Goal: Information Seeking & Learning: Learn about a topic

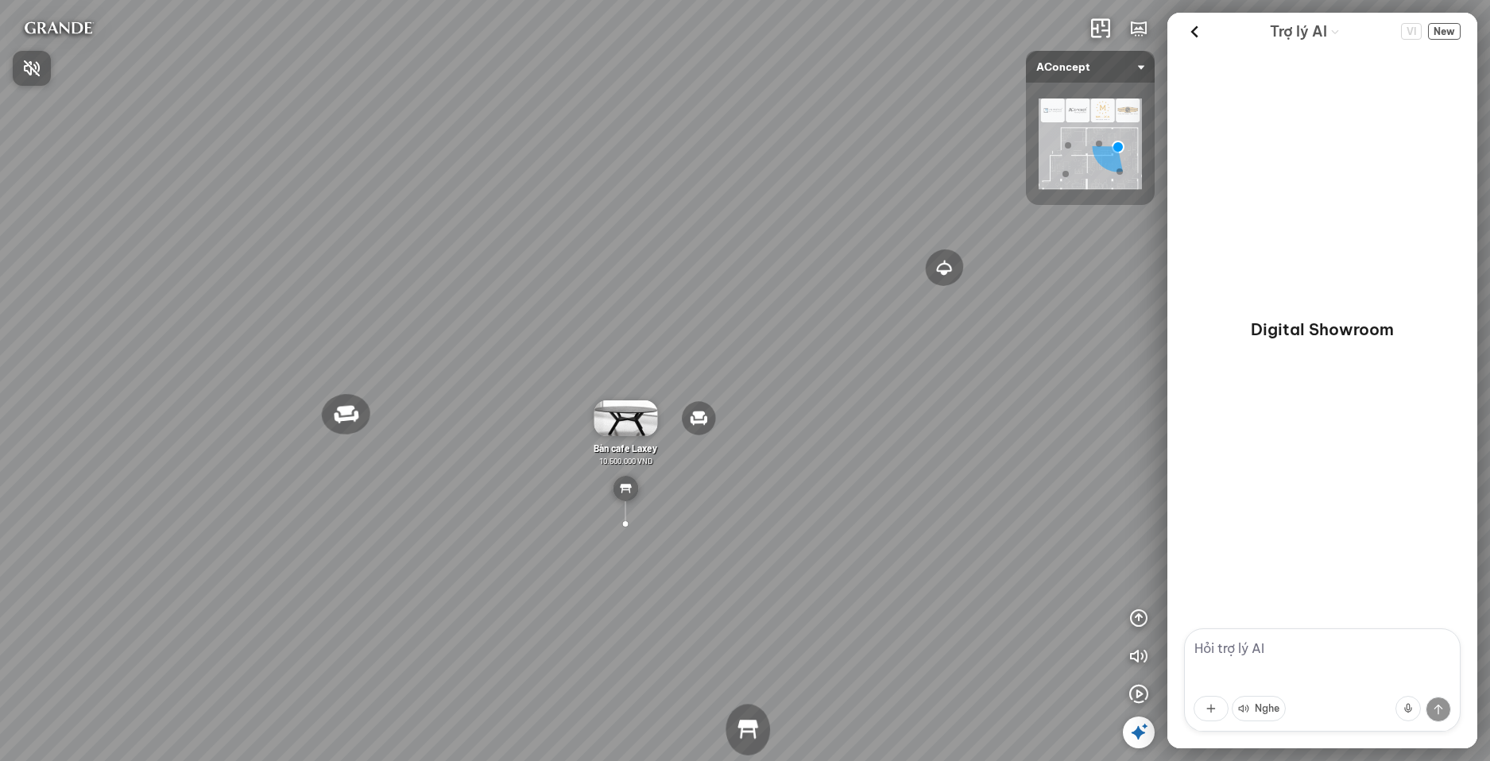
drag, startPoint x: 784, startPoint y: 383, endPoint x: 694, endPoint y: 351, distance: 95.3
click at [694, 351] on div at bounding box center [745, 380] width 1490 height 761
drag, startPoint x: 694, startPoint y: 351, endPoint x: 944, endPoint y: 328, distance: 251.4
click at [943, 328] on div "Đèn [PERSON_NAME] 5.300.000 VND Giường ngủ Palima 19.000.000 VND Ghế thư giãn N…" at bounding box center [745, 380] width 1490 height 761
drag, startPoint x: 458, startPoint y: 444, endPoint x: 418, endPoint y: 443, distance: 39.7
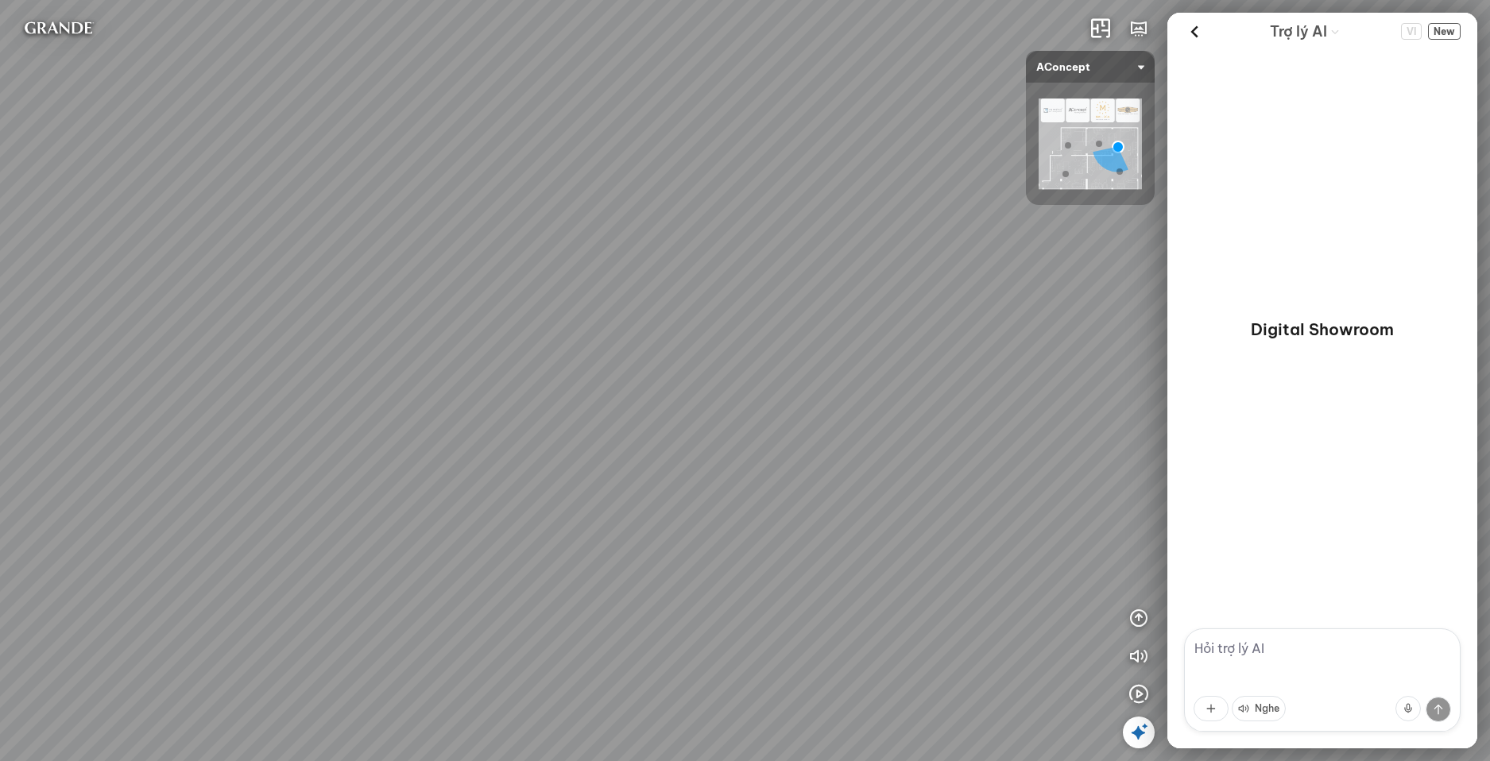
click at [418, 443] on div "Đèn [PERSON_NAME] 5.300.000 VND Giường ngủ Palima 19.000.000 VND Ghế thư giãn N…" at bounding box center [745, 380] width 1490 height 761
drag, startPoint x: 633, startPoint y: 447, endPoint x: 461, endPoint y: 445, distance: 172.5
click at [435, 448] on div "Đèn [PERSON_NAME] 5.300.000 VND Giường ngủ Palima 19.000.000 VND Ghế thư giãn N…" at bounding box center [745, 380] width 1490 height 761
drag, startPoint x: 826, startPoint y: 386, endPoint x: 422, endPoint y: 412, distance: 404.5
click at [422, 412] on div "Đèn [PERSON_NAME] 5.300.000 VND Giường ngủ Palima 19.000.000 VND Ghế thư giãn N…" at bounding box center [745, 380] width 1490 height 761
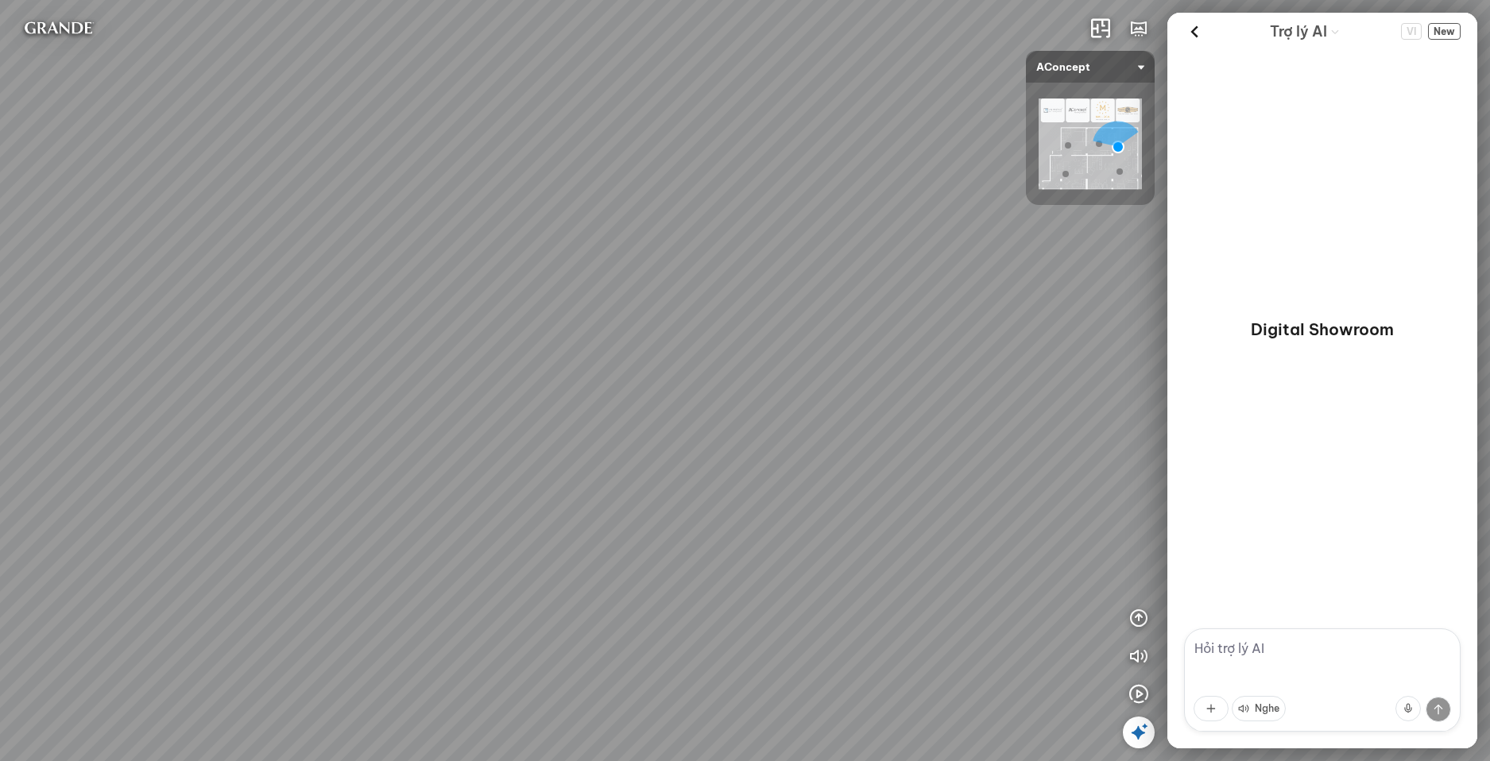
drag, startPoint x: 814, startPoint y: 407, endPoint x: 556, endPoint y: 416, distance: 257.6
click at [556, 416] on div "Đèn [PERSON_NAME] 5.300.000 VND Giường ngủ Palima 19.000.000 VND Ghế thư giãn N…" at bounding box center [745, 380] width 1490 height 761
drag, startPoint x: 765, startPoint y: 452, endPoint x: 550, endPoint y: 429, distance: 216.6
click at [550, 429] on div "Đèn [PERSON_NAME] 5.300.000 VND Giường ngủ Palima 19.000.000 VND Ghế thư giãn N…" at bounding box center [745, 380] width 1490 height 761
drag, startPoint x: 718, startPoint y: 361, endPoint x: 537, endPoint y: 342, distance: 182.2
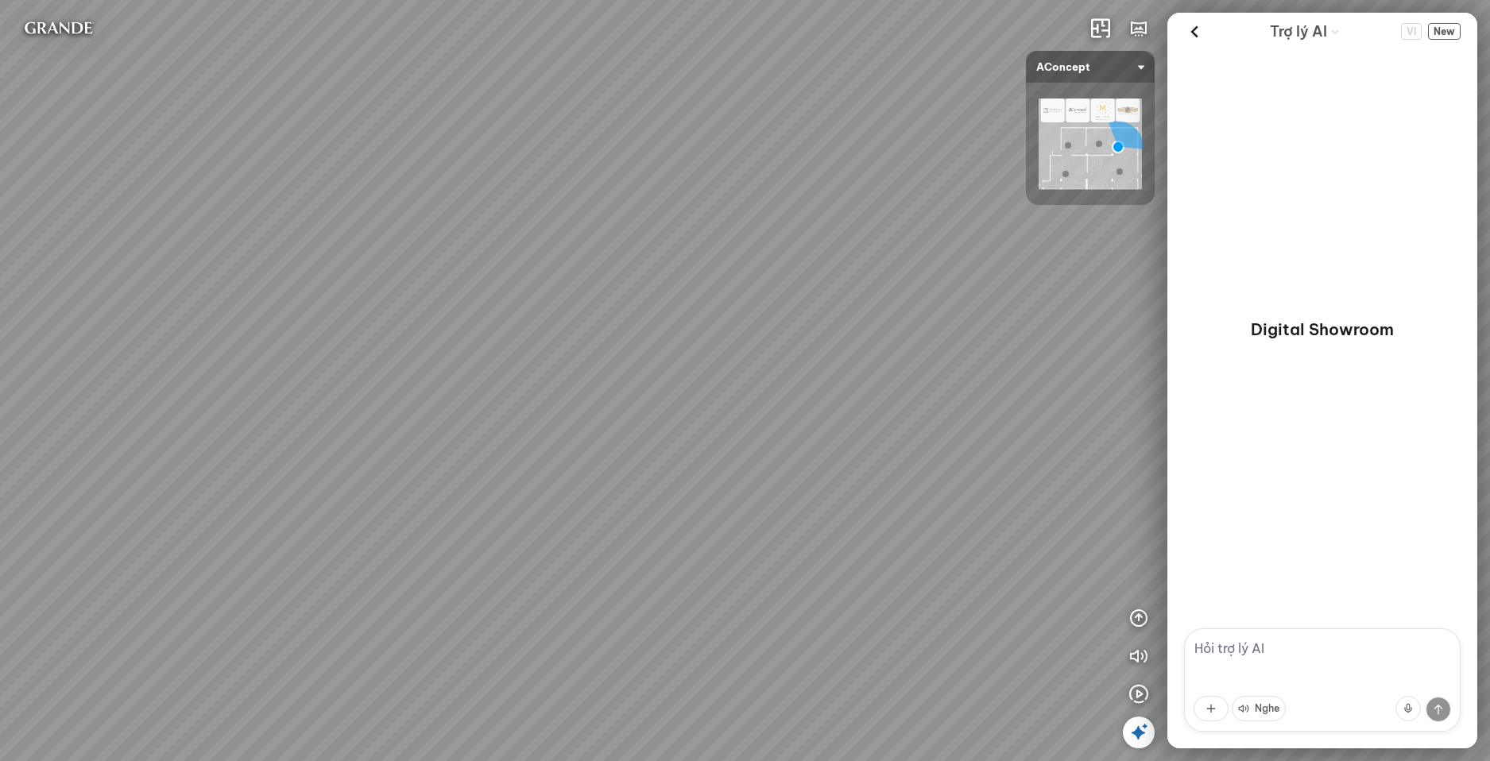
click at [537, 342] on div "Đèn [PERSON_NAME] 5.300.000 VND Giường ngủ Palima 19.000.000 VND Ghế thư giãn N…" at bounding box center [745, 380] width 1490 height 761
drag, startPoint x: 813, startPoint y: 408, endPoint x: 613, endPoint y: 385, distance: 200.8
click at [613, 385] on div "Đèn [PERSON_NAME] 5.300.000 VND Giường ngủ Palima 19.000.000 VND Ghế thư giãn N…" at bounding box center [745, 380] width 1490 height 761
drag, startPoint x: 855, startPoint y: 425, endPoint x: 682, endPoint y: 412, distance: 173.8
click at [682, 412] on div "Đèn [PERSON_NAME] 5.300.000 VND Giường ngủ Palima 19.000.000 VND Ghế thư giãn N…" at bounding box center [745, 380] width 1490 height 761
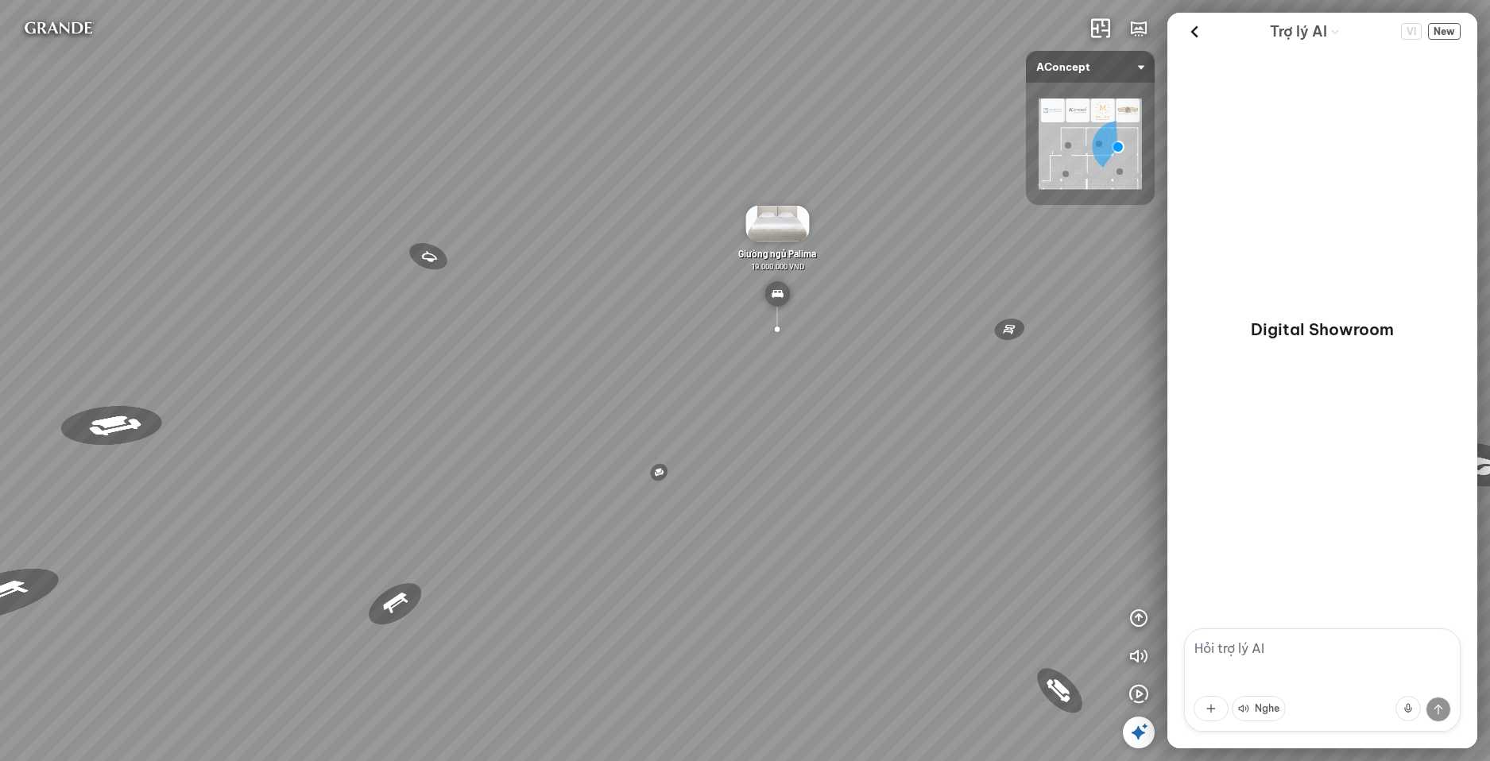
drag, startPoint x: 827, startPoint y: 435, endPoint x: 1747, endPoint y: 532, distance: 924.6
click at [1489, 532] on html "Đèn [PERSON_NAME] 5.300.000 VND Giường ngủ Palima 19.000.000 VND Ghế thư giãn N…" at bounding box center [745, 380] width 1490 height 761
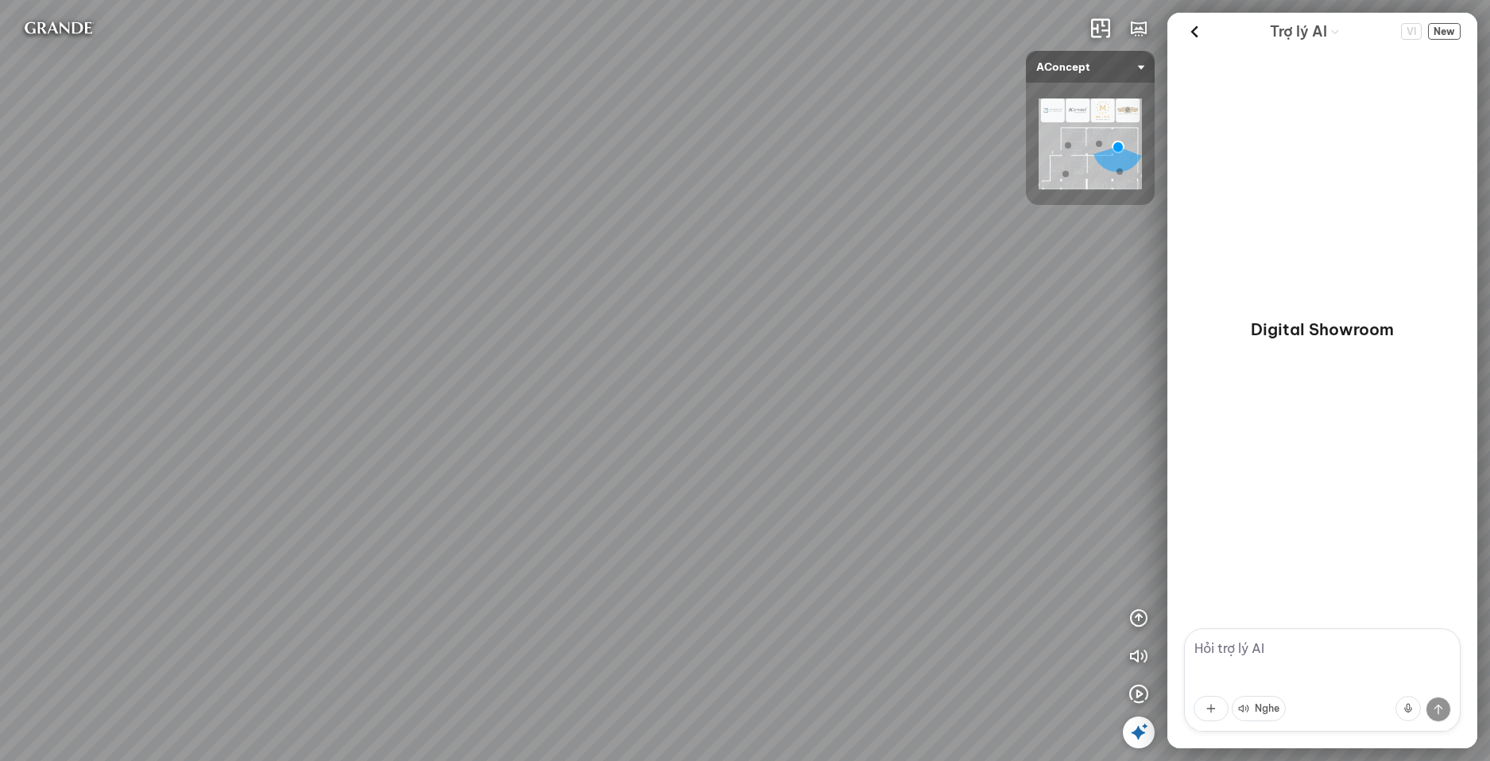
drag, startPoint x: 601, startPoint y: 389, endPoint x: 1071, endPoint y: 348, distance: 472.2
click at [1071, 348] on div "Đèn [PERSON_NAME] 5.300.000 VND Giường ngủ Palima 19.000.000 VND Ghế thư giãn N…" at bounding box center [745, 380] width 1490 height 761
drag, startPoint x: 767, startPoint y: 342, endPoint x: 916, endPoint y: 426, distance: 171.1
click at [967, 419] on div "Đèn [PERSON_NAME] 5.300.000 VND Giường ngủ Palima 19.000.000 VND Ghế thư giãn N…" at bounding box center [745, 380] width 1490 height 761
click at [628, 512] on div "Đèn [PERSON_NAME] 5.300.000 VND Giường ngủ Palima 19.000.000 VND Ghế thư giãn N…" at bounding box center [745, 380] width 1490 height 761
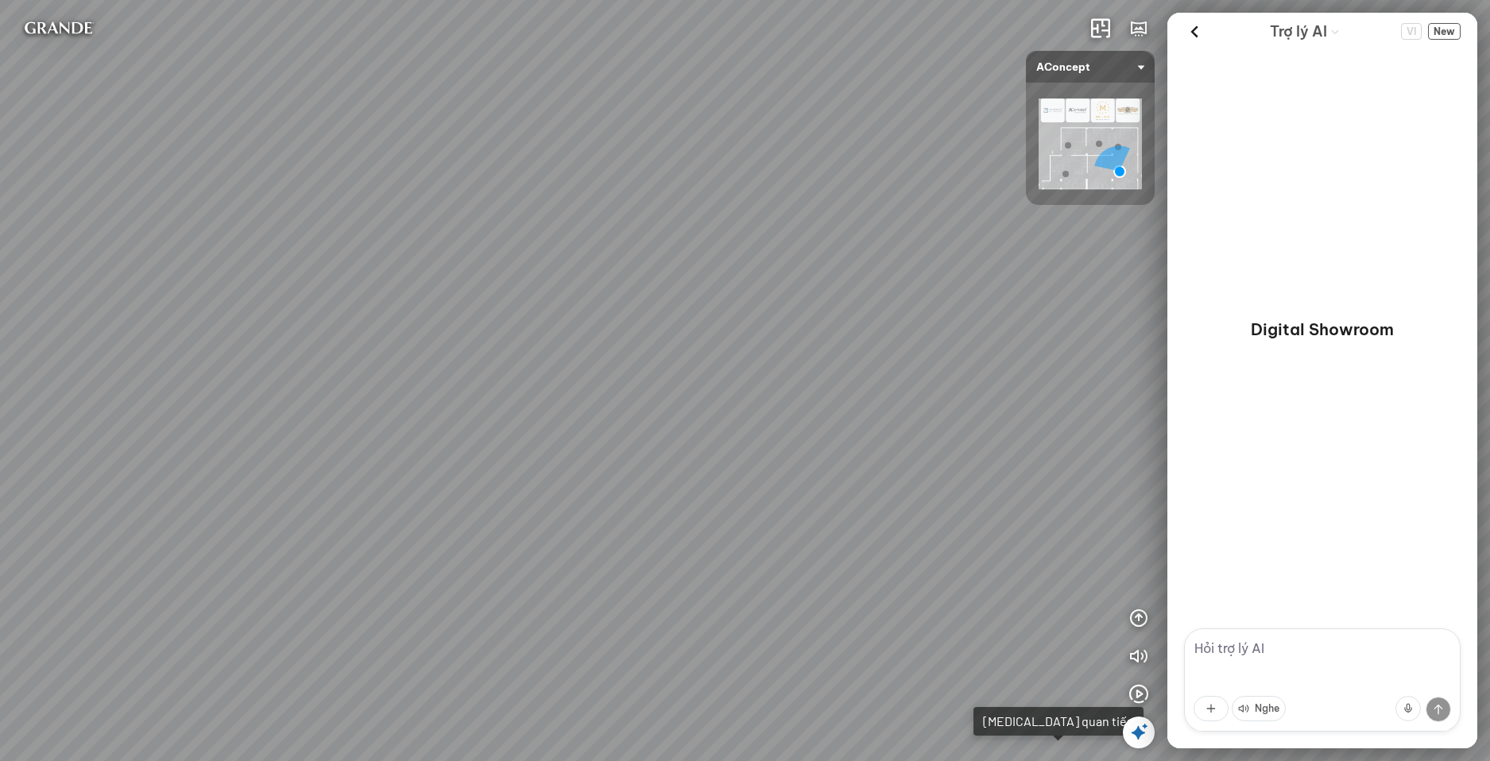
drag, startPoint x: 838, startPoint y: 540, endPoint x: 470, endPoint y: 544, distance: 367.2
click at [470, 544] on div "Ghế ăn Andrew 3.200.000 VND Ghế ăn Wilma 1.800.000 VND Sofa 3 chỗ [PERSON_NAME]…" at bounding box center [745, 380] width 1490 height 761
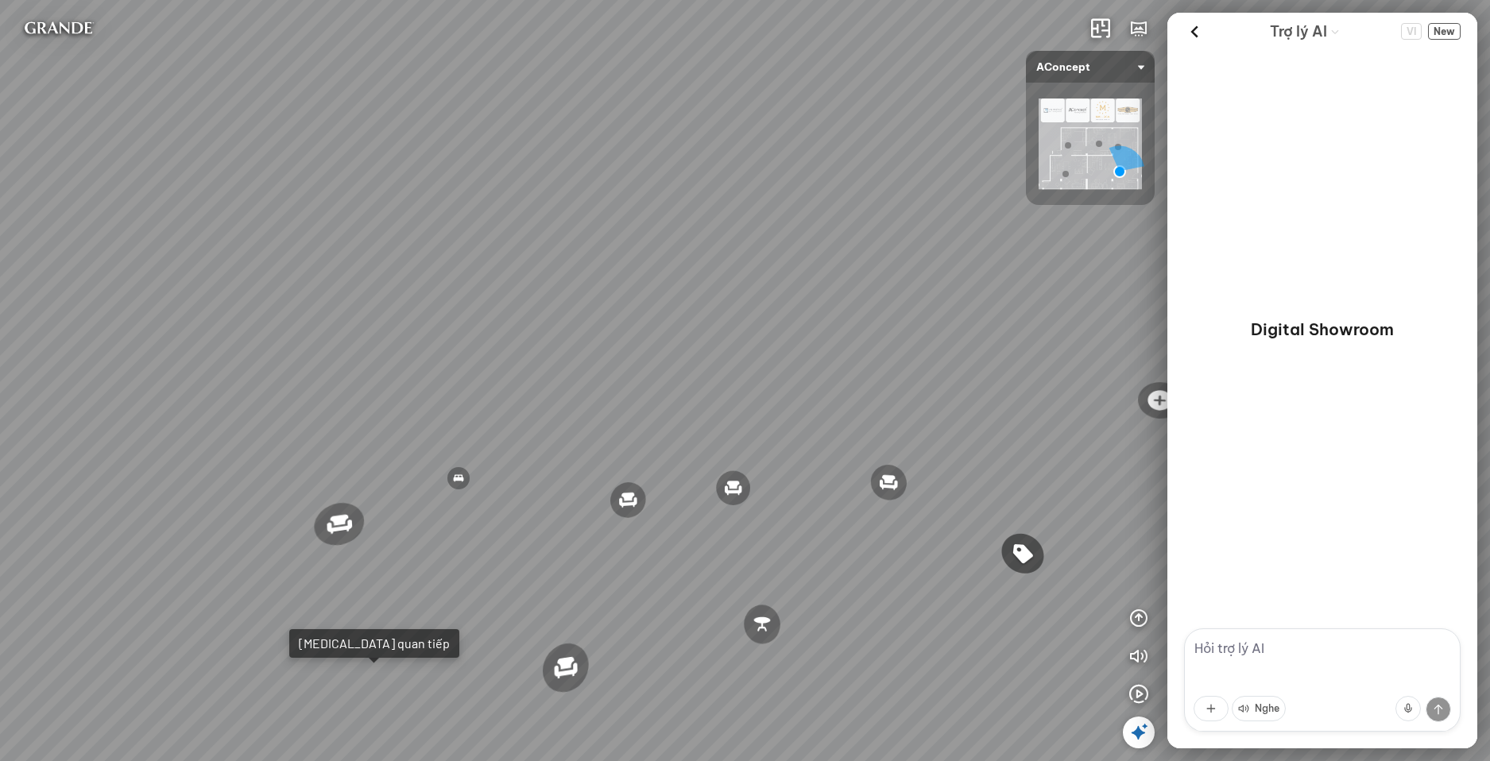
drag, startPoint x: 810, startPoint y: 557, endPoint x: 172, endPoint y: 497, distance: 640.9
click at [168, 497] on div "Ghế ăn Andrew 3.200.000 VND Ghế ăn Wilma 1.800.000 VND Sofa 3 chỗ [PERSON_NAME]…" at bounding box center [745, 380] width 1490 height 761
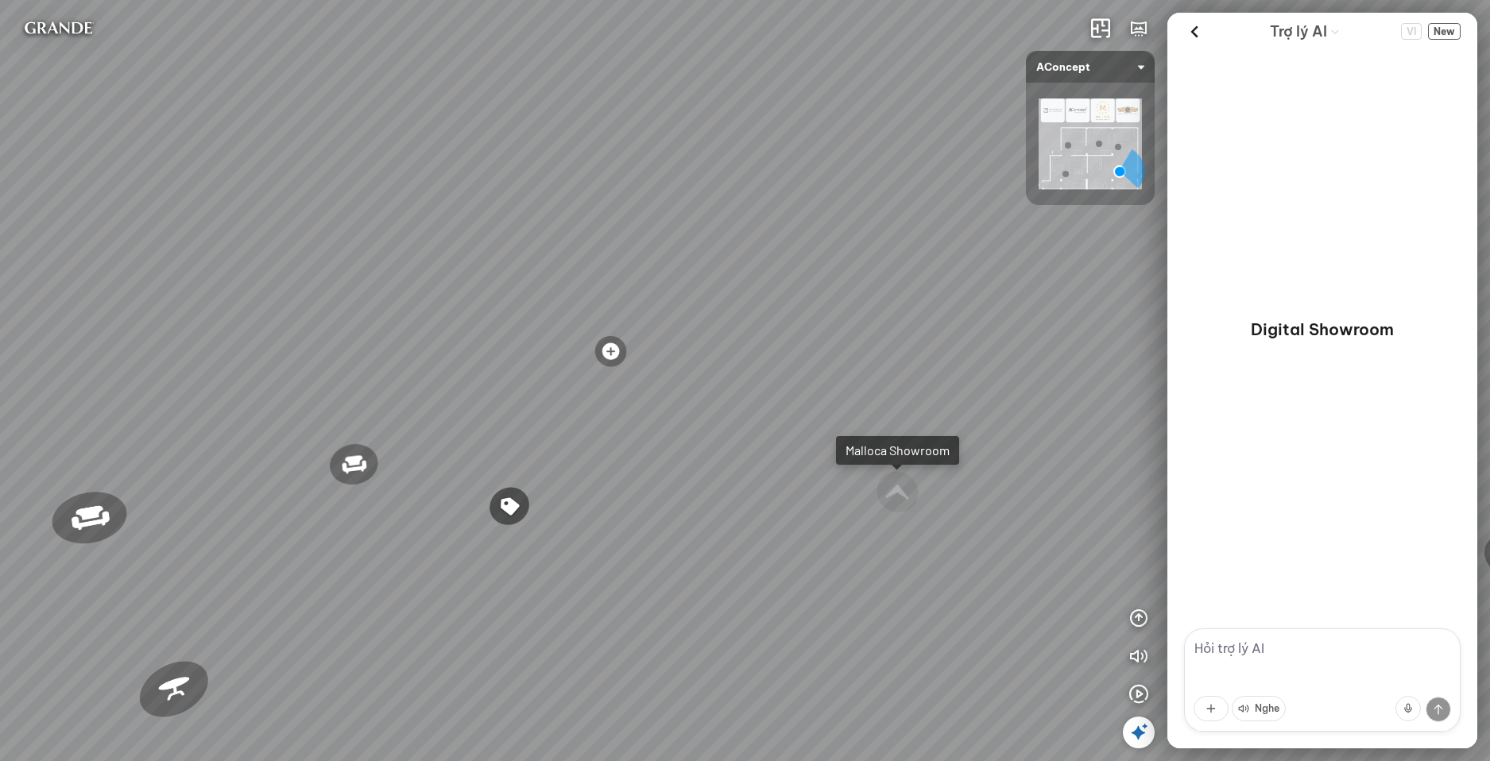
drag, startPoint x: 574, startPoint y: 506, endPoint x: 250, endPoint y: 471, distance: 325.3
click at [250, 471] on div "Ghế ăn Andrew 3.200.000 VND Ghế ăn Wilma 1.800.000 VND Sofa 3 chỗ [PERSON_NAME]…" at bounding box center [745, 380] width 1490 height 761
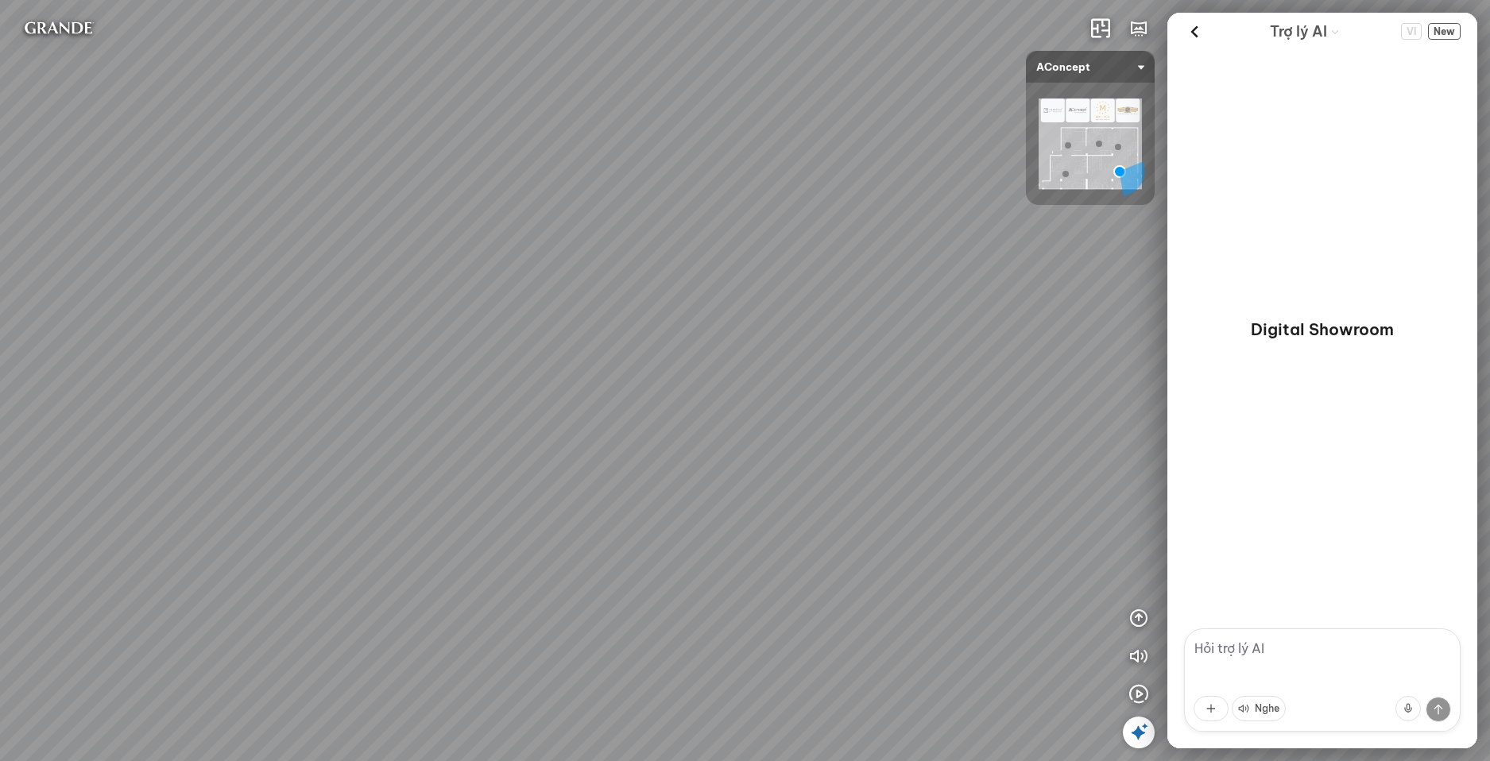
drag, startPoint x: 704, startPoint y: 497, endPoint x: 432, endPoint y: 465, distance: 273.7
click at [298, 467] on div "Ghế ăn Andrew 3.200.000 VND Ghế ăn Wilma 1.800.000 VND Sofa 3 chỗ [PERSON_NAME]…" at bounding box center [745, 380] width 1490 height 761
drag, startPoint x: 618, startPoint y: 473, endPoint x: 302, endPoint y: 419, distance: 320.9
click at [302, 419] on div "Ghế ăn Andrew 3.200.000 VND Ghế ăn Wilma 1.800.000 VND Sofa 3 chỗ [PERSON_NAME]…" at bounding box center [745, 380] width 1490 height 761
drag, startPoint x: 617, startPoint y: 551, endPoint x: 691, endPoint y: 322, distance: 240.5
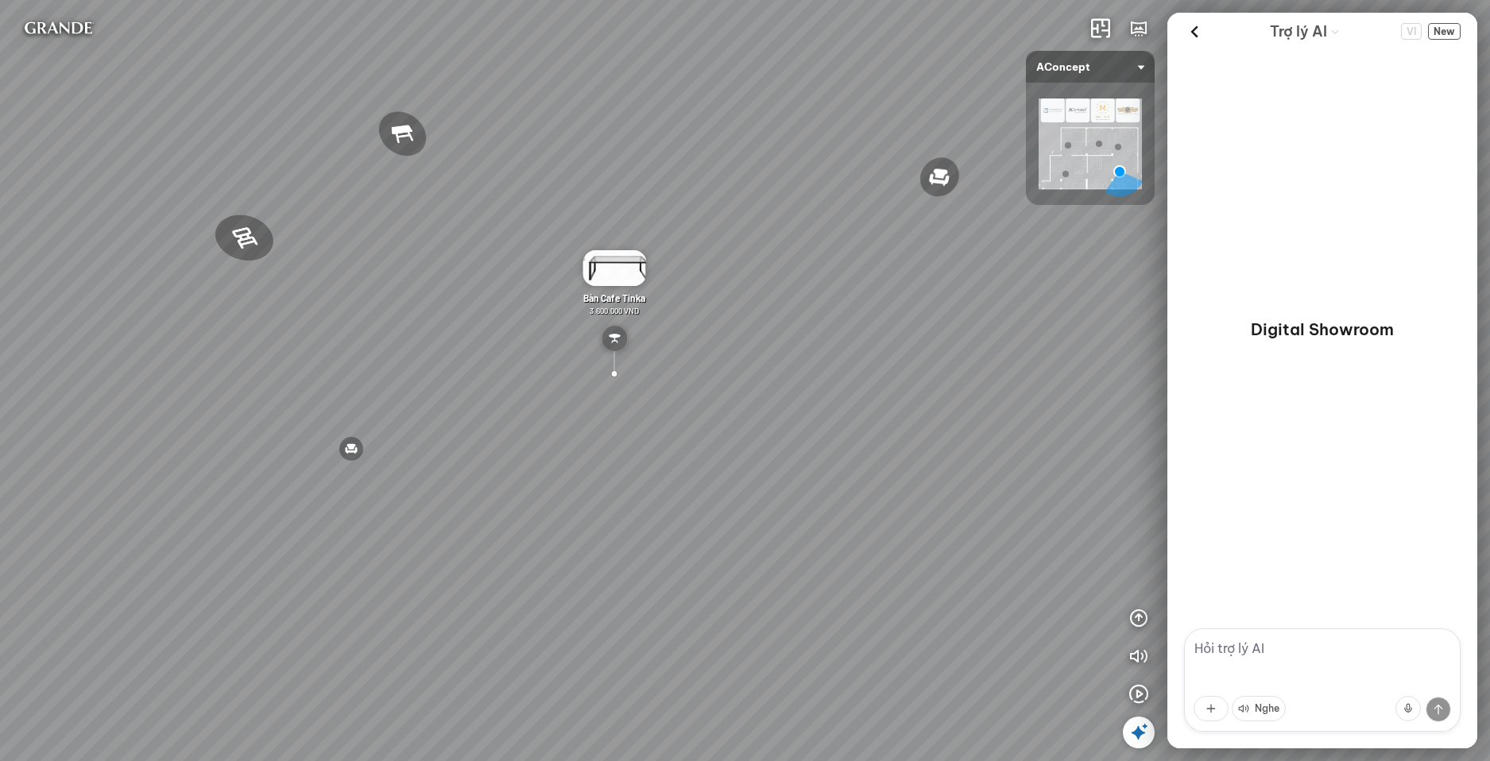
click at [691, 322] on div "Ghế ăn Andrew 3.200.000 VND Ghế ăn Wilma 1.800.000 VND Sofa 3 chỗ [PERSON_NAME]…" at bounding box center [745, 380] width 1490 height 761
drag, startPoint x: 401, startPoint y: 354, endPoint x: 1031, endPoint y: 636, distance: 690.8
click at [1031, 636] on div "Ghế ăn Andrew 3.200.000 VND Ghế ăn Wilma 1.800.000 VND Sofa 3 chỗ [PERSON_NAME]…" at bounding box center [745, 380] width 1490 height 761
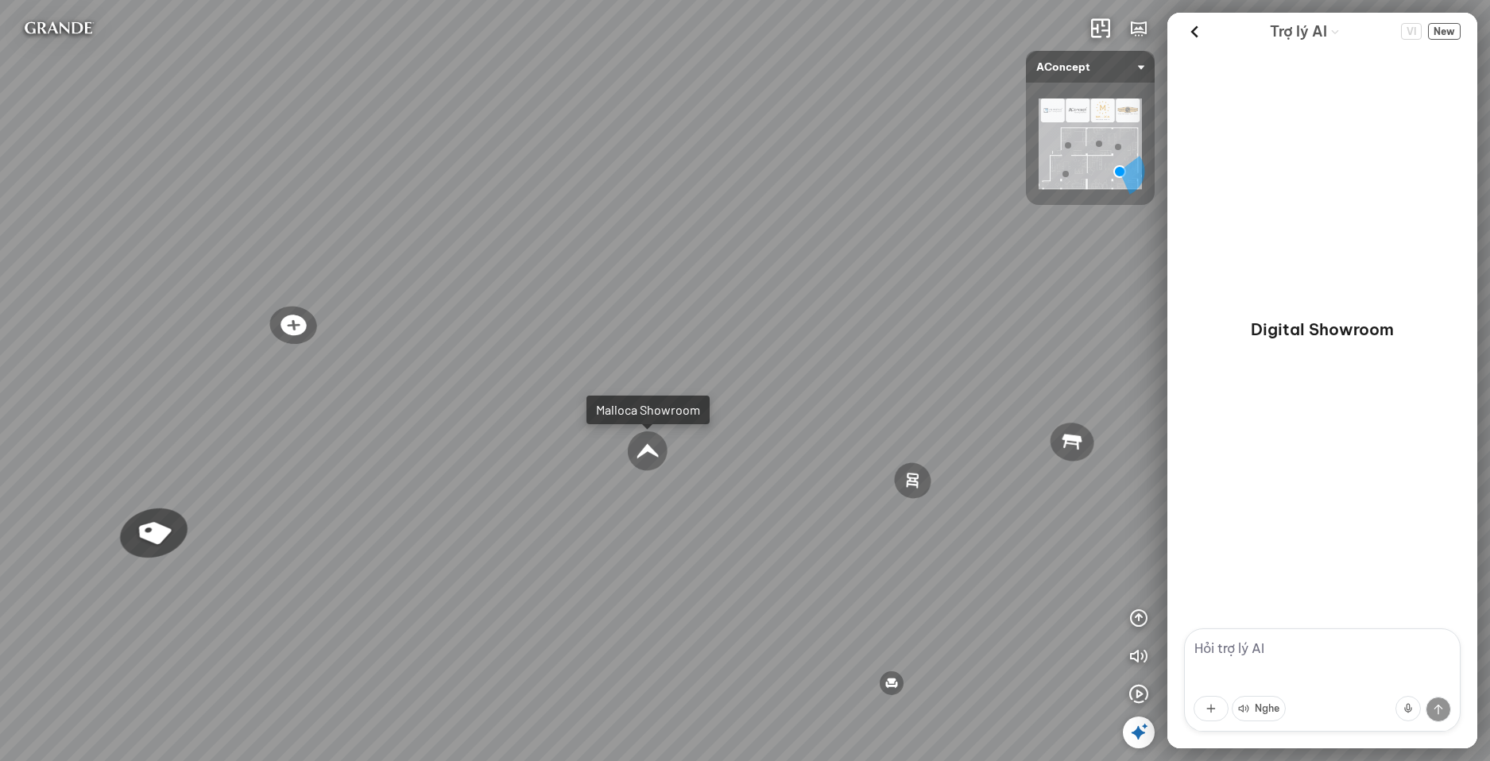
drag, startPoint x: 830, startPoint y: 493, endPoint x: 785, endPoint y: 497, distance: 44.8
click at [786, 495] on div "Ghế ăn Andrew 3.200.000 VND Ghế ăn Wilma 1.800.000 VND Sofa 3 chỗ [PERSON_NAME]…" at bounding box center [745, 380] width 1490 height 761
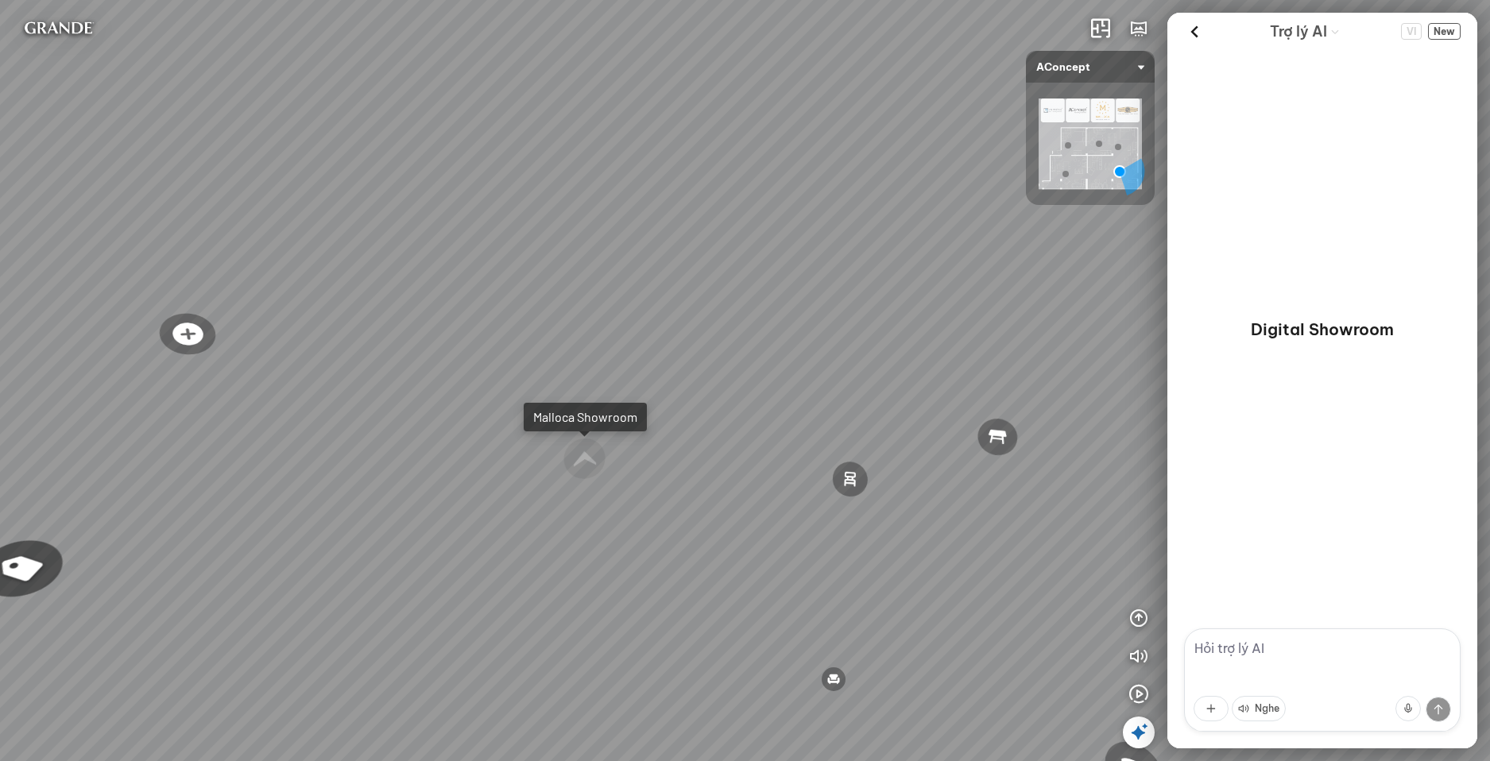
click at [1480, 52] on div "Ghế ăn Andrew 3.200.000 VND Ghế ăn Wilma 1.800.000 VND Sofa 3 chỗ [PERSON_NAME]…" at bounding box center [745, 380] width 1490 height 761
click at [1444, 33] on span "New" at bounding box center [1444, 31] width 33 height 17
click at [1411, 30] on span "VI" at bounding box center [1411, 31] width 21 height 17
click at [1442, 32] on span "New" at bounding box center [1444, 31] width 33 height 17
click at [1197, 29] on icon at bounding box center [1194, 32] width 24 height 24
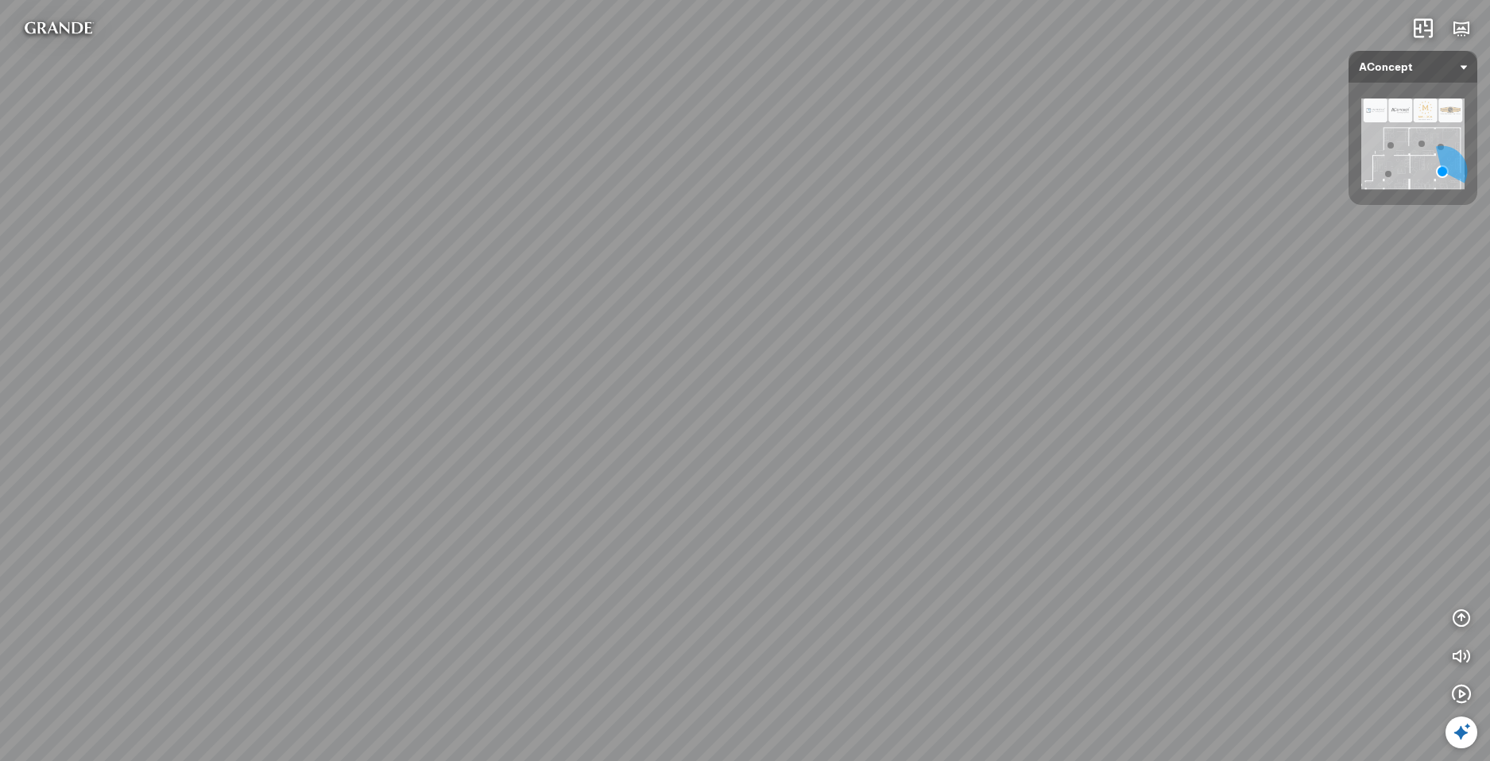
drag, startPoint x: 629, startPoint y: 464, endPoint x: 884, endPoint y: 480, distance: 254.8
click at [884, 480] on div "Ghế ăn Andrew 3.200.000 VND Ghế ăn Wilma 1.800.000 VND Sofa 3 chỗ [PERSON_NAME]…" at bounding box center [745, 380] width 1490 height 761
drag, startPoint x: 400, startPoint y: 478, endPoint x: 857, endPoint y: 480, distance: 457.7
click at [857, 480] on div "Ghế ăn Andrew 3.200.000 VND Ghế ăn Wilma 1.800.000 VND Sofa 3 chỗ [PERSON_NAME]…" at bounding box center [745, 380] width 1490 height 761
drag, startPoint x: 402, startPoint y: 491, endPoint x: 575, endPoint y: 500, distance: 172.7
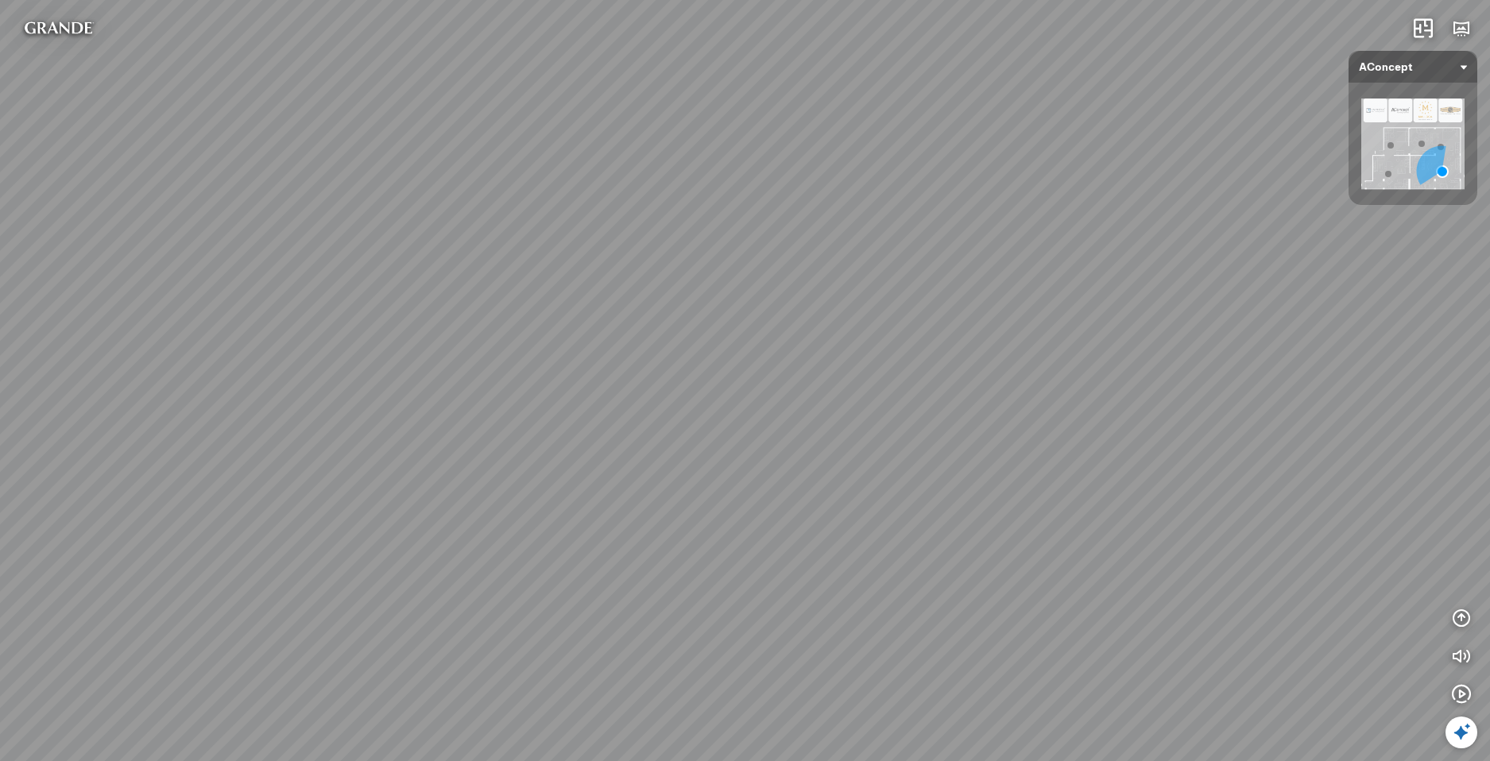
click at [575, 500] on div "Ghế ăn Andrew 3.200.000 VND Ghế ăn Wilma 1.800.000 VND Sofa 3 chỗ [PERSON_NAME]…" at bounding box center [745, 380] width 1490 height 761
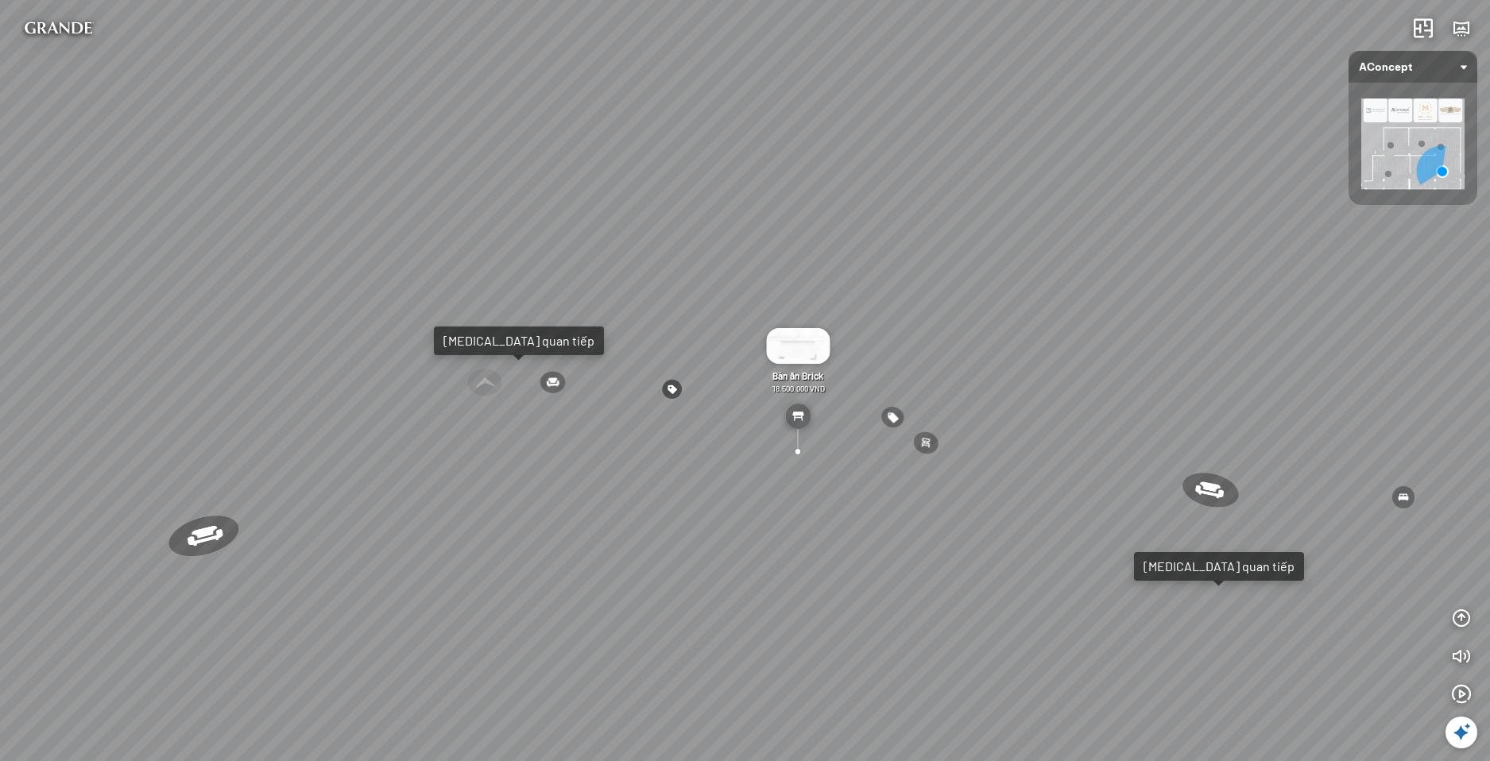
click at [497, 342] on div "[MEDICAL_DATA] quan tiếp" at bounding box center [518, 341] width 151 height 16
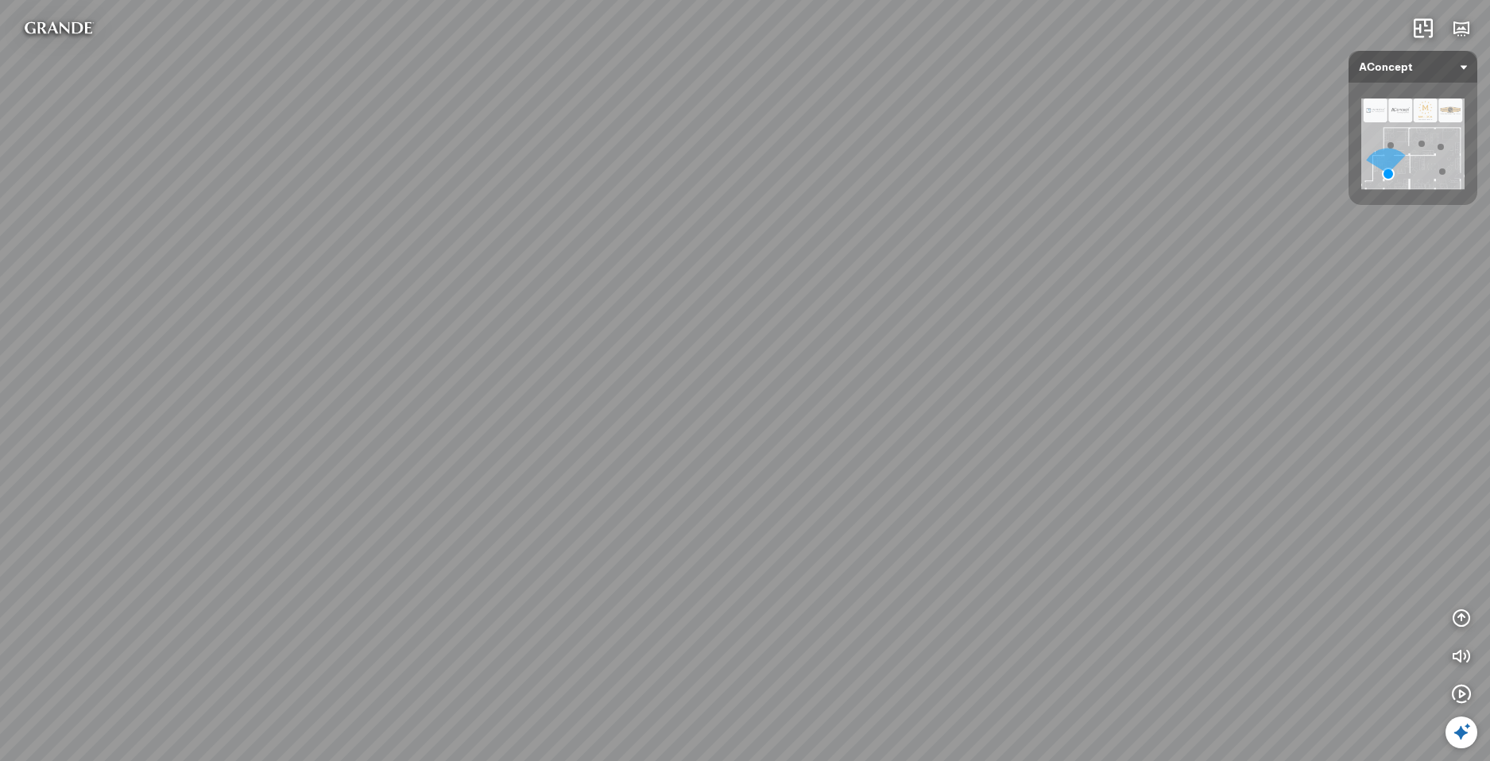
drag, startPoint x: 868, startPoint y: 467, endPoint x: 491, endPoint y: 459, distance: 376.8
click at [491, 459] on div "Sofa 2 chỗ Biloxi 15.000.000 VND Sofa góc trái Perth 38.500.000 VND [GEOGRAPHIC…" at bounding box center [745, 380] width 1490 height 761
drag, startPoint x: 1220, startPoint y: 548, endPoint x: 750, endPoint y: 469, distance: 476.3
click at [750, 469] on div "Sofa 2 chỗ Biloxi 15.000.000 VND Sofa góc trái Perth 38.500.000 VND [GEOGRAPHIC…" at bounding box center [745, 380] width 1490 height 761
drag, startPoint x: 1269, startPoint y: 549, endPoint x: 1411, endPoint y: 573, distance: 143.4
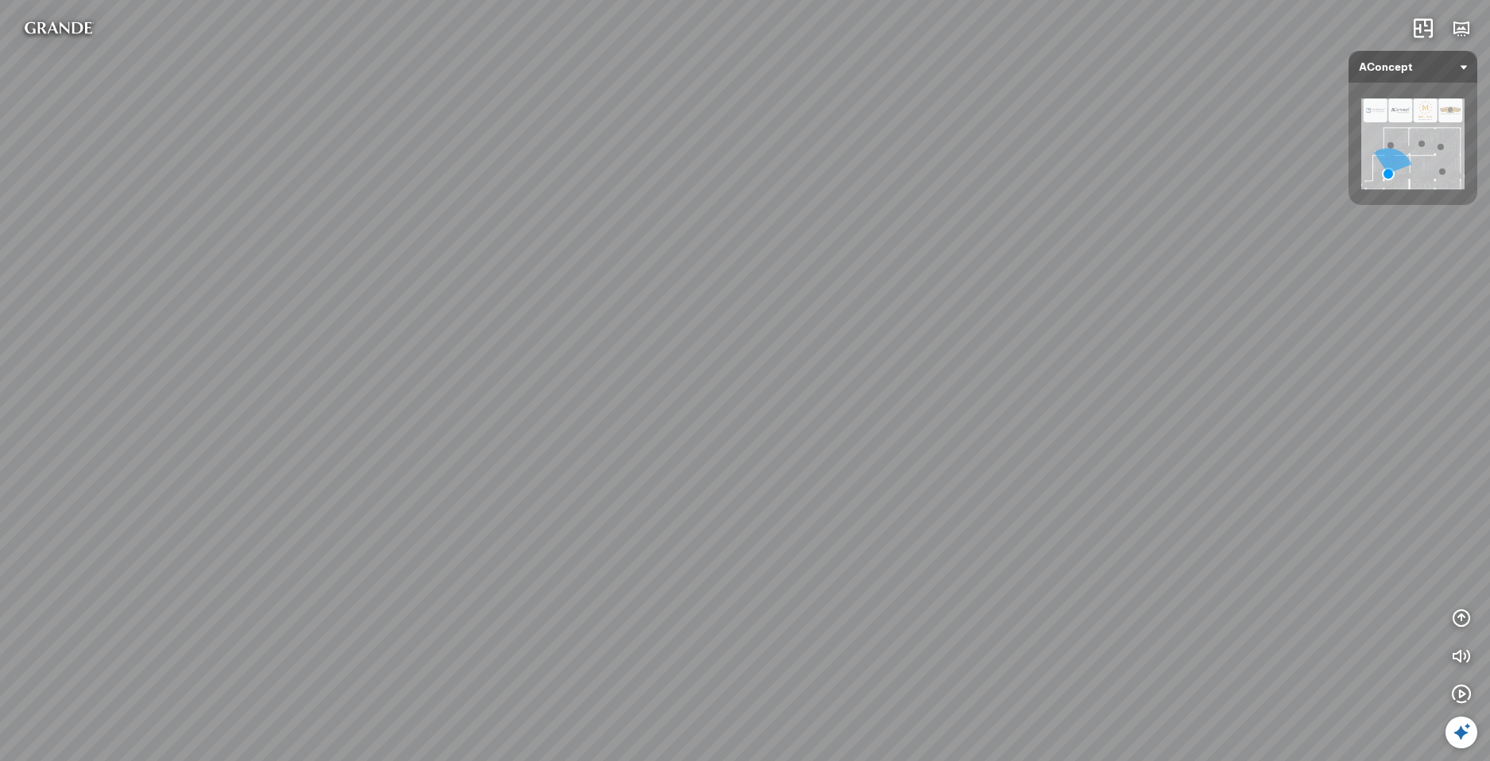
click at [1489, 599] on html "Sofa 2 chỗ Biloxi 15.000.000 VND Sofa góc trái Perth 38.500.000 VND [GEOGRAPHIC…" at bounding box center [745, 380] width 1490 height 761
drag, startPoint x: 555, startPoint y: 416, endPoint x: 617, endPoint y: 447, distance: 70.0
click at [631, 450] on div "Sofa 2 chỗ Biloxi 15.000.000 VND Sofa góc trái Perth 38.500.000 VND [GEOGRAPHIC…" at bounding box center [745, 380] width 1490 height 761
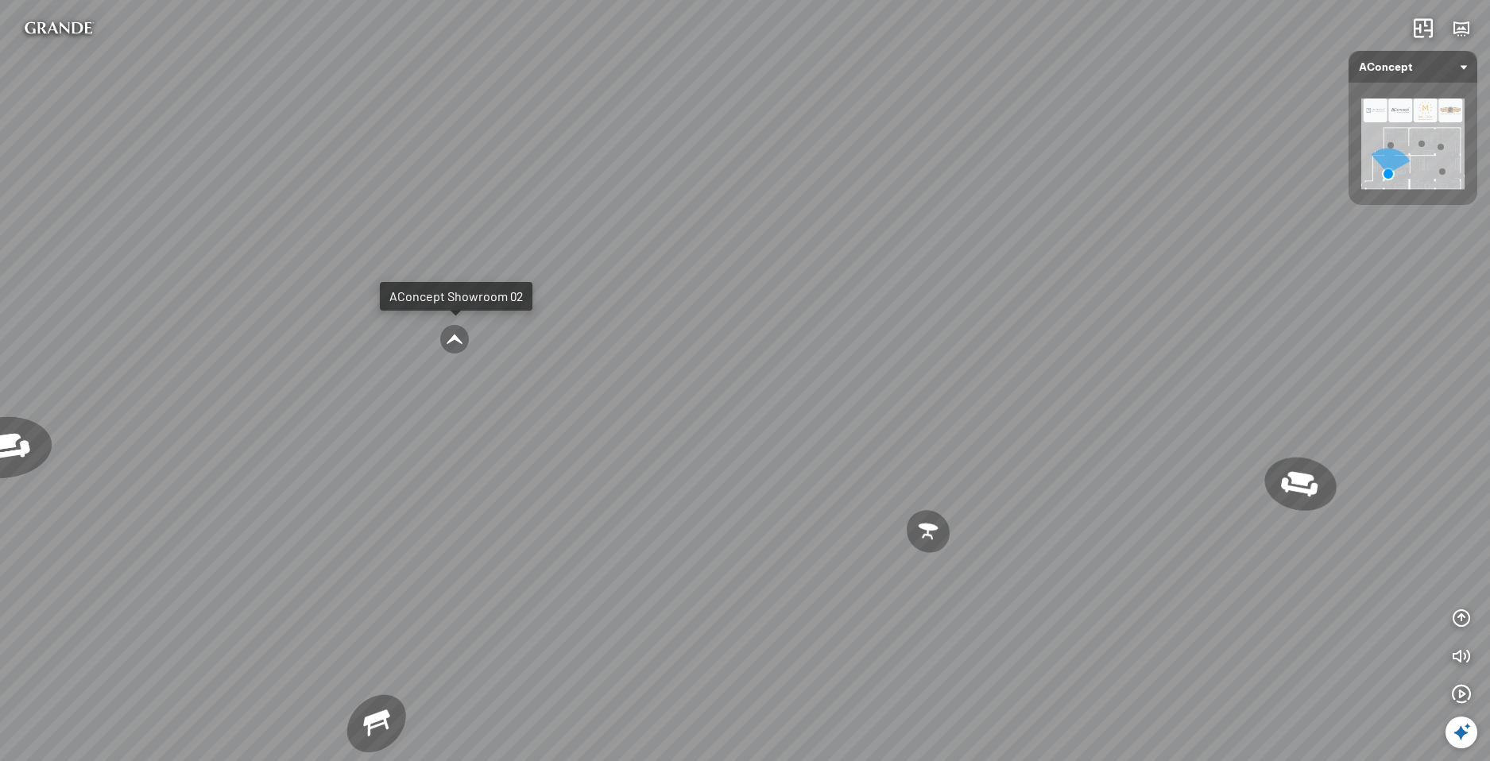
click at [463, 342] on div at bounding box center [454, 339] width 30 height 30
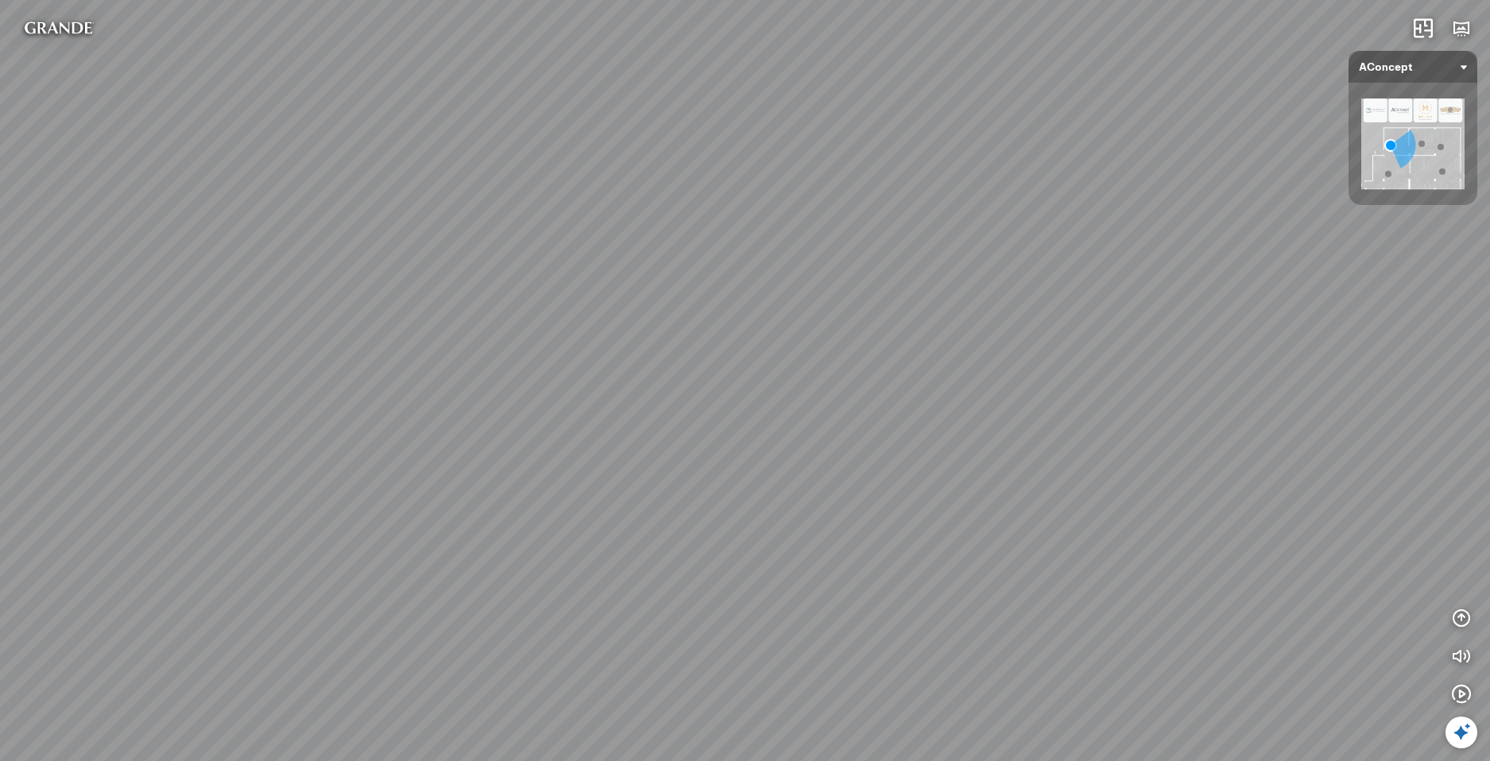
drag, startPoint x: 763, startPoint y: 411, endPoint x: 436, endPoint y: 342, distance: 333.8
click at [253, 273] on div "Tủ đầu giường Florence 3.000.000 VND Bàn Cafe Cadiz 5.500.000 VND Sofa 3 chỗ Su…" at bounding box center [745, 380] width 1490 height 761
click at [633, 286] on div at bounding box center [627, 286] width 47 height 45
drag, startPoint x: 817, startPoint y: 441, endPoint x: 1038, endPoint y: 466, distance: 222.4
click at [1038, 466] on div "[PERSON_NAME] làm việc [PERSON_NAME] 7.300.000 VND Gối Tựa Lưng Họa Tiết Hoa Hồ…" at bounding box center [745, 380] width 1490 height 761
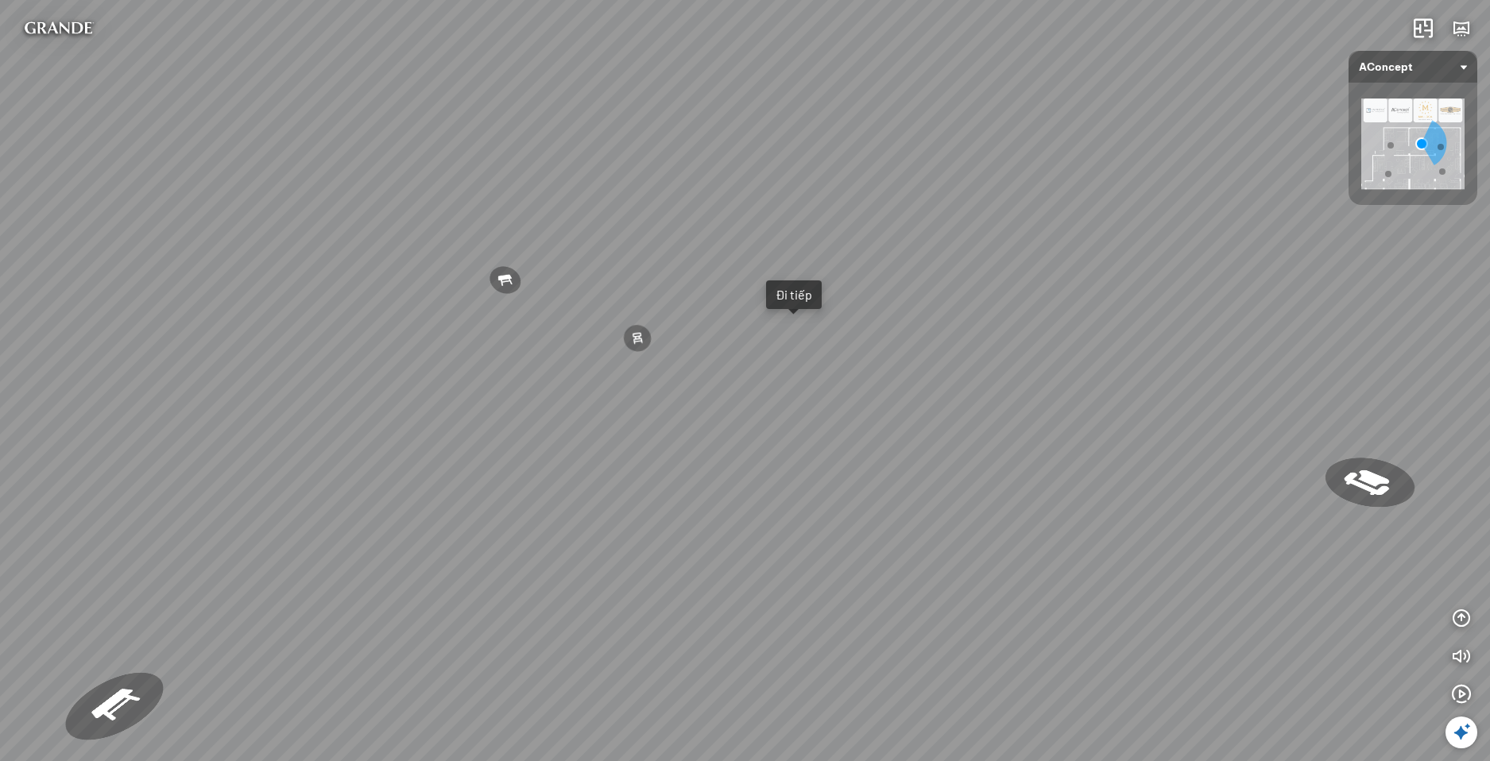
drag, startPoint x: 747, startPoint y: 416, endPoint x: -36, endPoint y: 316, distance: 789.1
click at [0, 316] on html "[PERSON_NAME] làm việc [PERSON_NAME] 7.300.000 VND Gối Tựa Lưng Họa Tiết Hoa Hồ…" at bounding box center [745, 380] width 1490 height 761
drag, startPoint x: 618, startPoint y: 340, endPoint x: 598, endPoint y: 486, distance: 147.7
click at [575, 498] on div "[PERSON_NAME] làm việc [PERSON_NAME] 7.300.000 VND Gối Tựa Lưng Họa Tiết Hoa Hồ…" at bounding box center [745, 380] width 1490 height 761
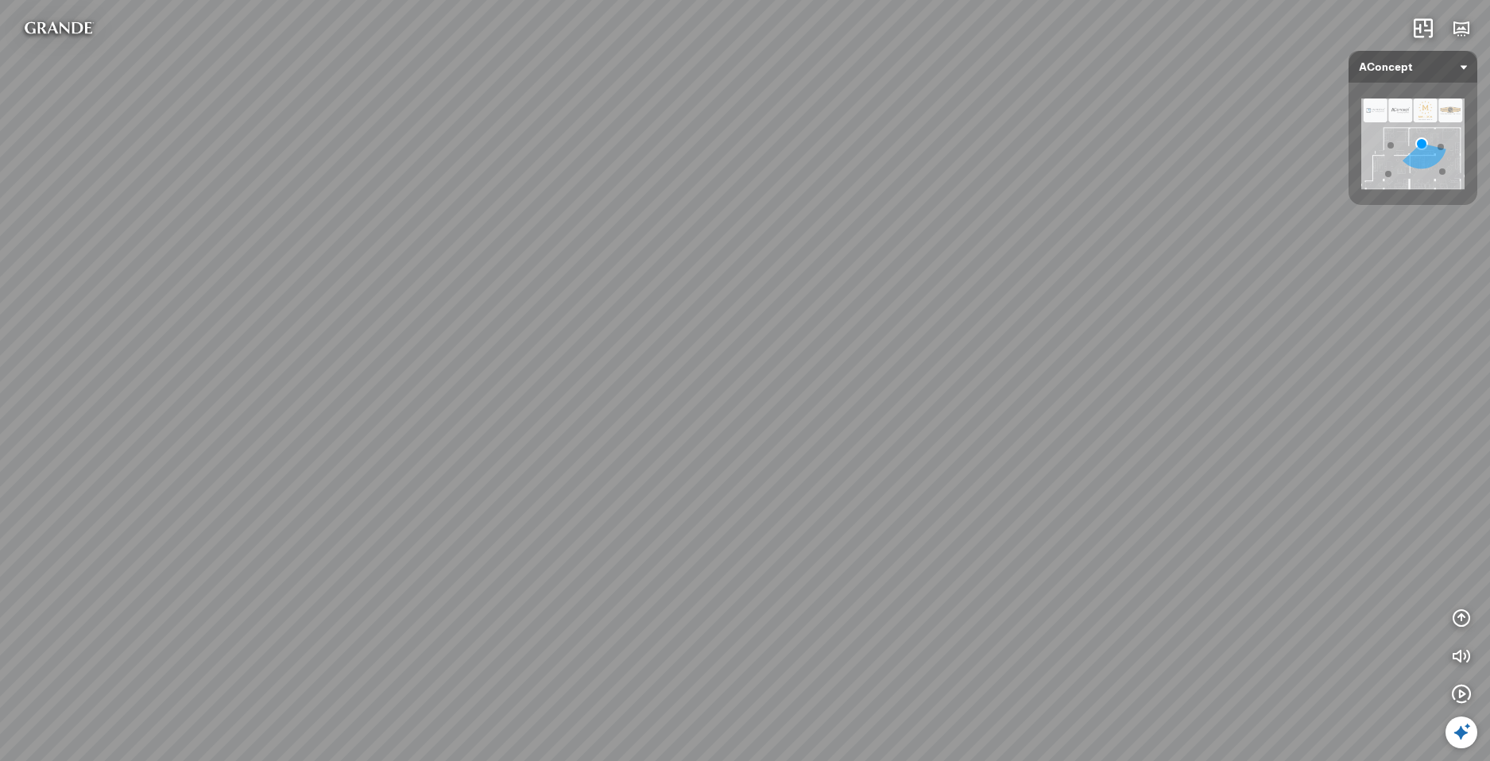
drag, startPoint x: 861, startPoint y: 517, endPoint x: 233, endPoint y: 490, distance: 628.4
click at [228, 490] on div "[PERSON_NAME] làm việc [PERSON_NAME] 7.300.000 VND Gối Tựa Lưng Họa Tiết Hoa Hồ…" at bounding box center [745, 380] width 1490 height 761
drag, startPoint x: 671, startPoint y: 461, endPoint x: 811, endPoint y: 493, distance: 143.4
click at [811, 493] on div "[PERSON_NAME] làm việc [PERSON_NAME] 7.300.000 VND Gối Tựa Lưng Họa Tiết Hoa Hồ…" at bounding box center [745, 380] width 1490 height 761
click at [690, 540] on div "[PERSON_NAME] làm việc [PERSON_NAME] 7.300.000 VND Gối Tựa Lưng Họa Tiết Hoa Hồ…" at bounding box center [745, 380] width 1490 height 761
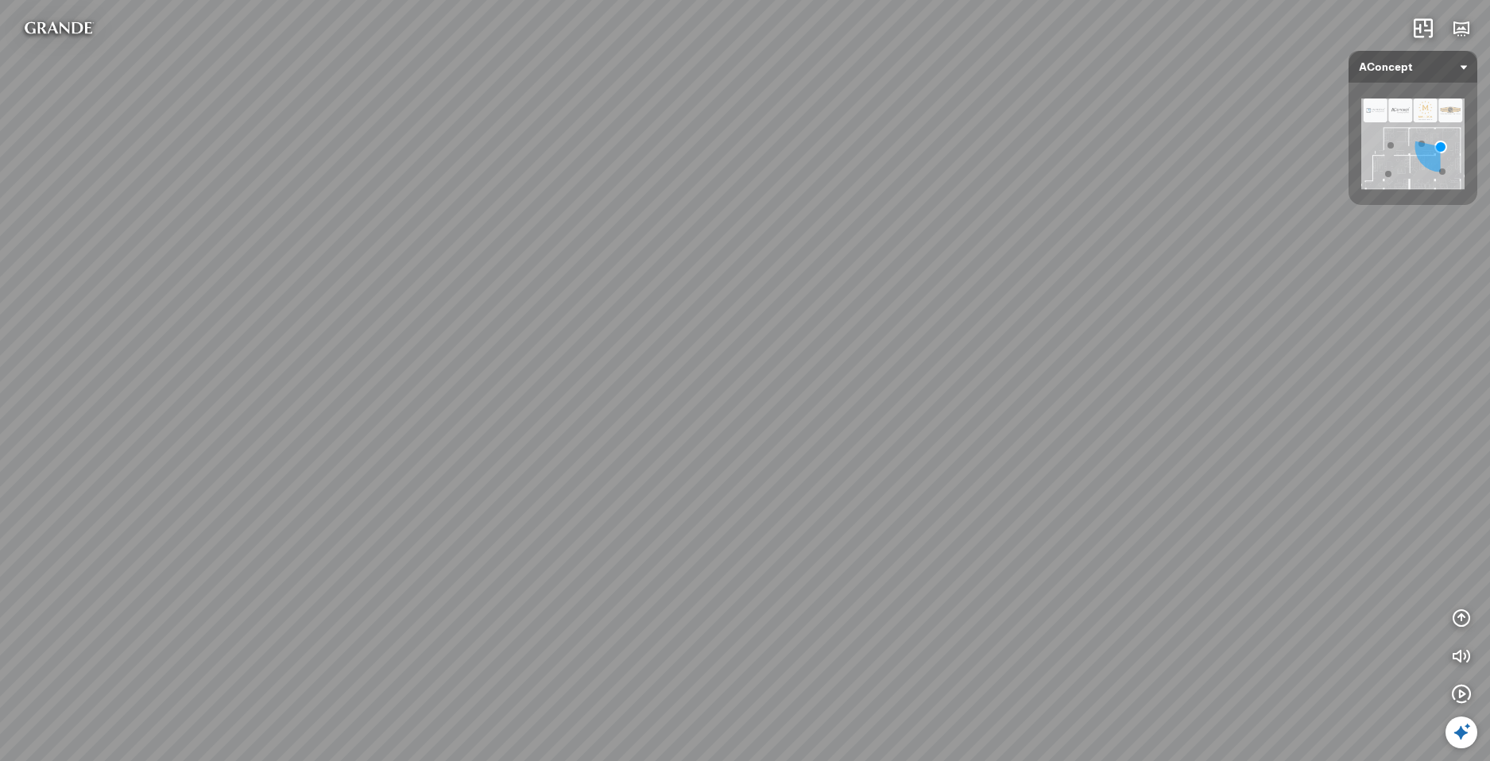
drag, startPoint x: 689, startPoint y: 529, endPoint x: 383, endPoint y: 509, distance: 306.6
click at [383, 509] on div "Đèn [PERSON_NAME] 5.300.000 VND Giường ngủ Palima 19.000.000 VND Ghế thư giãn N…" at bounding box center [745, 380] width 1490 height 761
drag, startPoint x: 768, startPoint y: 551, endPoint x: 26, endPoint y: 478, distance: 745.8
click at [26, 478] on div "Đèn [PERSON_NAME] 5.300.000 VND Giường ngủ Palima 19.000.000 VND Ghế thư giãn N…" at bounding box center [745, 380] width 1490 height 761
drag, startPoint x: 757, startPoint y: 506, endPoint x: 437, endPoint y: 564, distance: 325.5
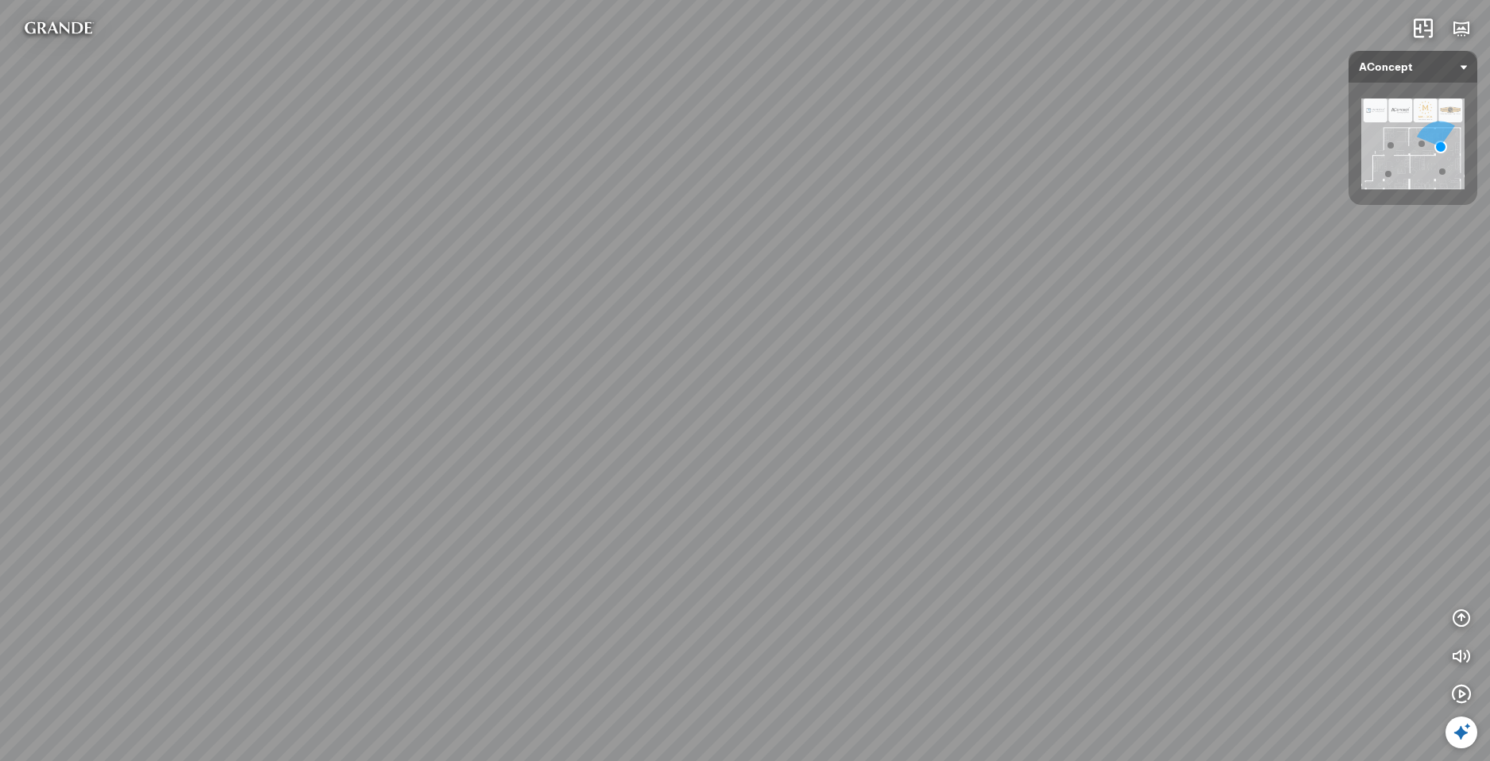
click at [437, 564] on div "Đèn [PERSON_NAME] 5.300.000 VND Giường ngủ Palima 19.000.000 VND Ghế thư giãn N…" at bounding box center [745, 380] width 1490 height 761
drag, startPoint x: 792, startPoint y: 422, endPoint x: 345, endPoint y: 478, distance: 450.8
click at [339, 478] on div "Đèn [PERSON_NAME] 5.300.000 VND Giường ngủ Palima 19.000.000 VND Ghế thư giãn N…" at bounding box center [745, 380] width 1490 height 761
click at [764, 613] on div "Đèn [PERSON_NAME] 5.300.000 VND Giường ngủ Palima 19.000.000 VND Ghế thư giãn N…" at bounding box center [745, 380] width 1490 height 761
drag, startPoint x: 826, startPoint y: 548, endPoint x: 1128, endPoint y: 520, distance: 303.2
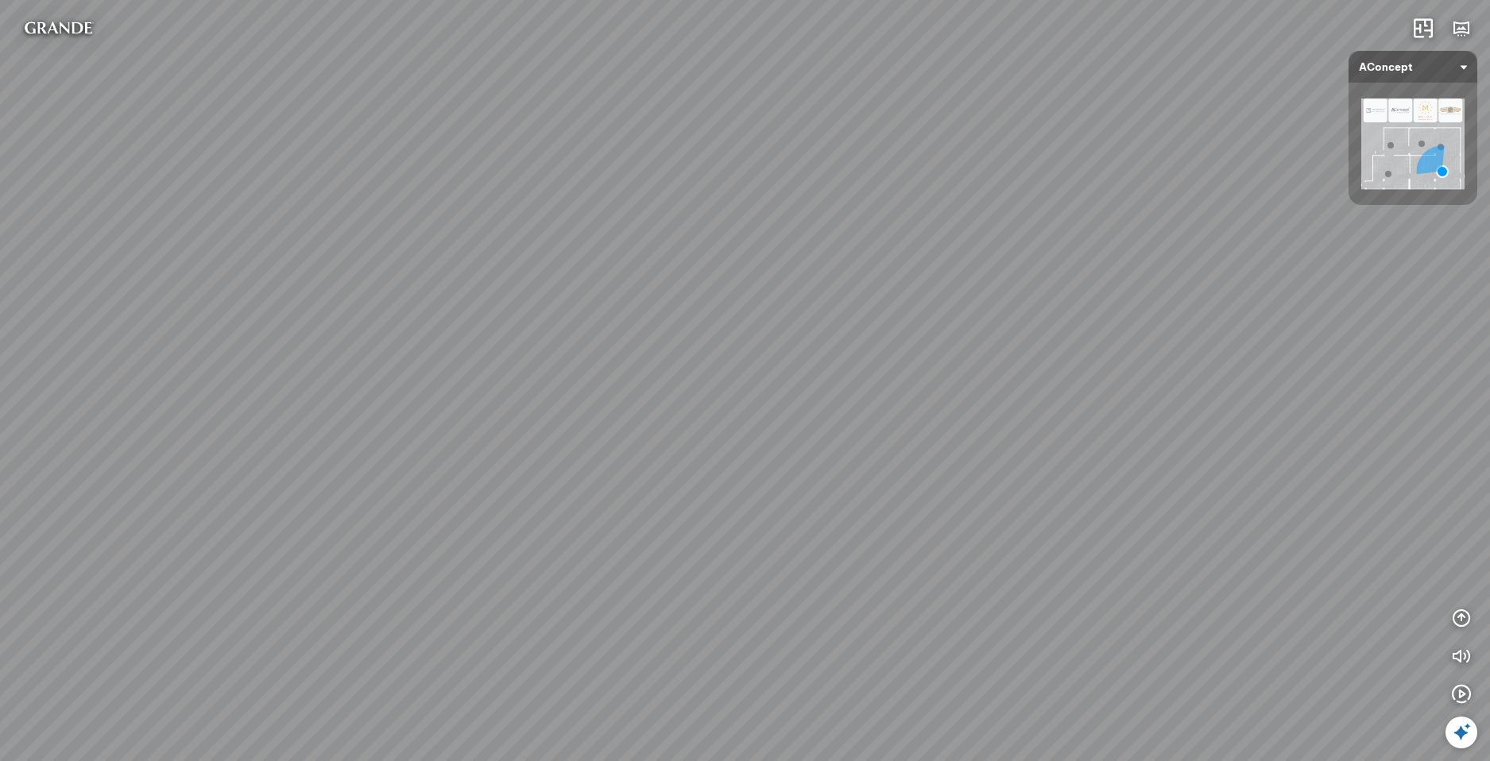
click at [1128, 520] on div at bounding box center [745, 380] width 1490 height 761
drag, startPoint x: 335, startPoint y: 539, endPoint x: 1057, endPoint y: 481, distance: 723.9
click at [1057, 481] on div "Ghế ăn Andrew 3.200.000 VND Ghế ăn Wilma 1.800.000 VND Sofa 3 chỗ [PERSON_NAME]…" at bounding box center [745, 380] width 1490 height 761
drag, startPoint x: 449, startPoint y: 483, endPoint x: 799, endPoint y: 385, distance: 363.8
click at [801, 385] on div "Ghế ăn Andrew 3.200.000 VND Ghế ăn Wilma 1.800.000 VND Sofa 3 chỗ [PERSON_NAME]…" at bounding box center [745, 380] width 1490 height 761
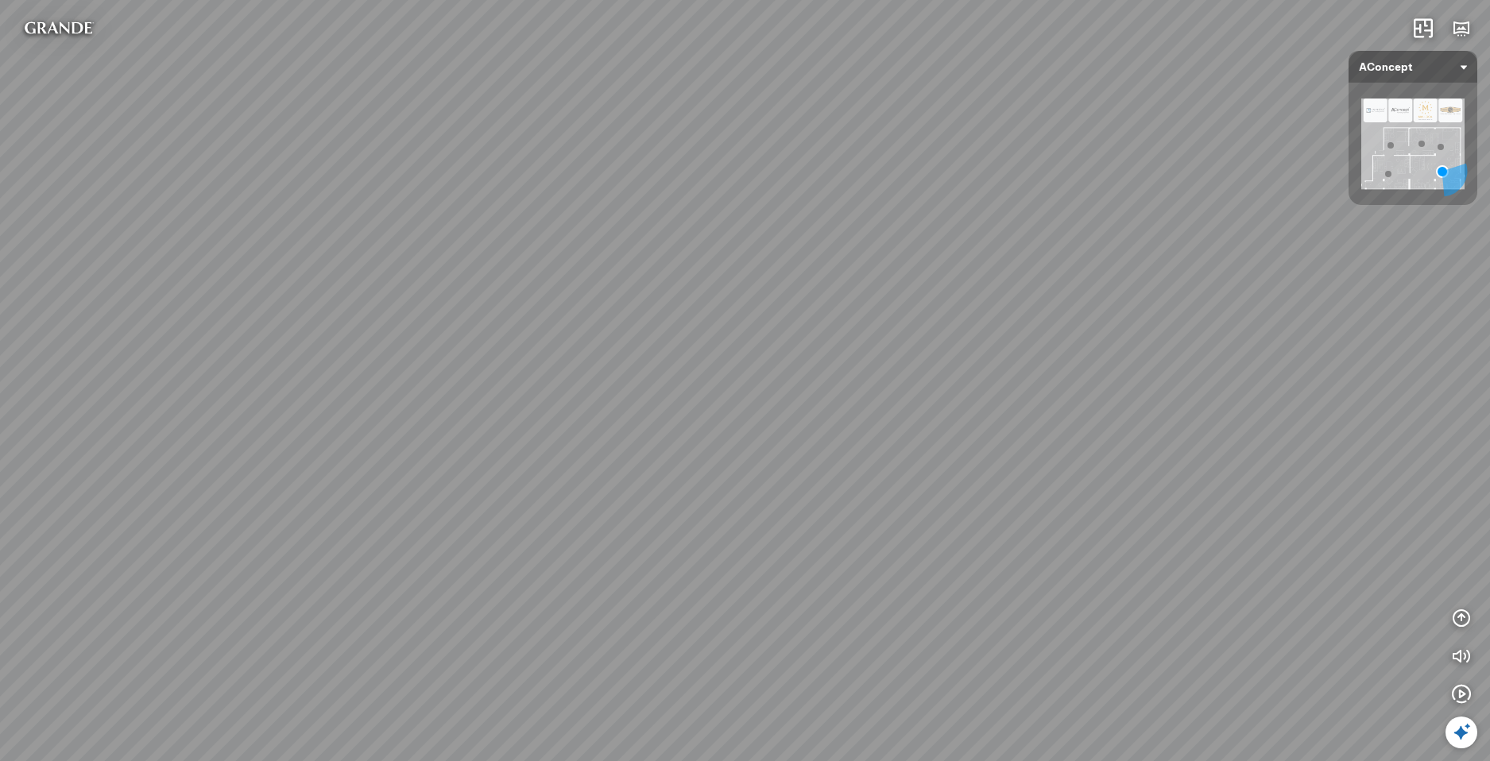
drag, startPoint x: 197, startPoint y: 462, endPoint x: 850, endPoint y: 431, distance: 653.9
click at [850, 431] on div "Ghế ăn Andrew 3.200.000 VND Ghế ăn Wilma 1.800.000 VND Sofa 3 chỗ [PERSON_NAME]…" at bounding box center [745, 380] width 1490 height 761
drag, startPoint x: 254, startPoint y: 443, endPoint x: 813, endPoint y: 477, distance: 559.6
click at [813, 477] on div "Ghế ăn Andrew 3.200.000 VND Ghế ăn Wilma 1.800.000 VND Sofa 3 chỗ [PERSON_NAME]…" at bounding box center [745, 380] width 1490 height 761
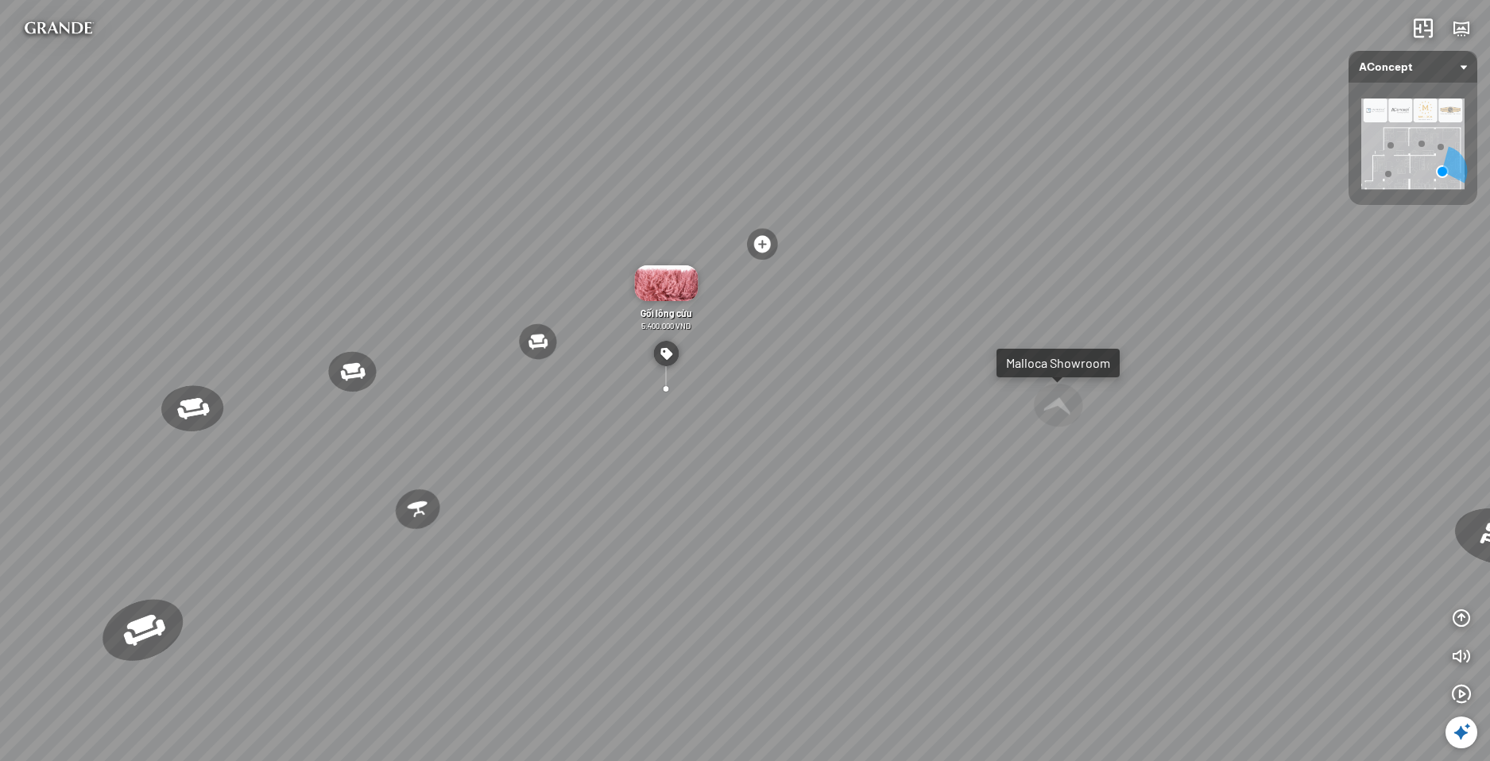
click at [1383, 113] on img at bounding box center [1412, 144] width 103 height 91
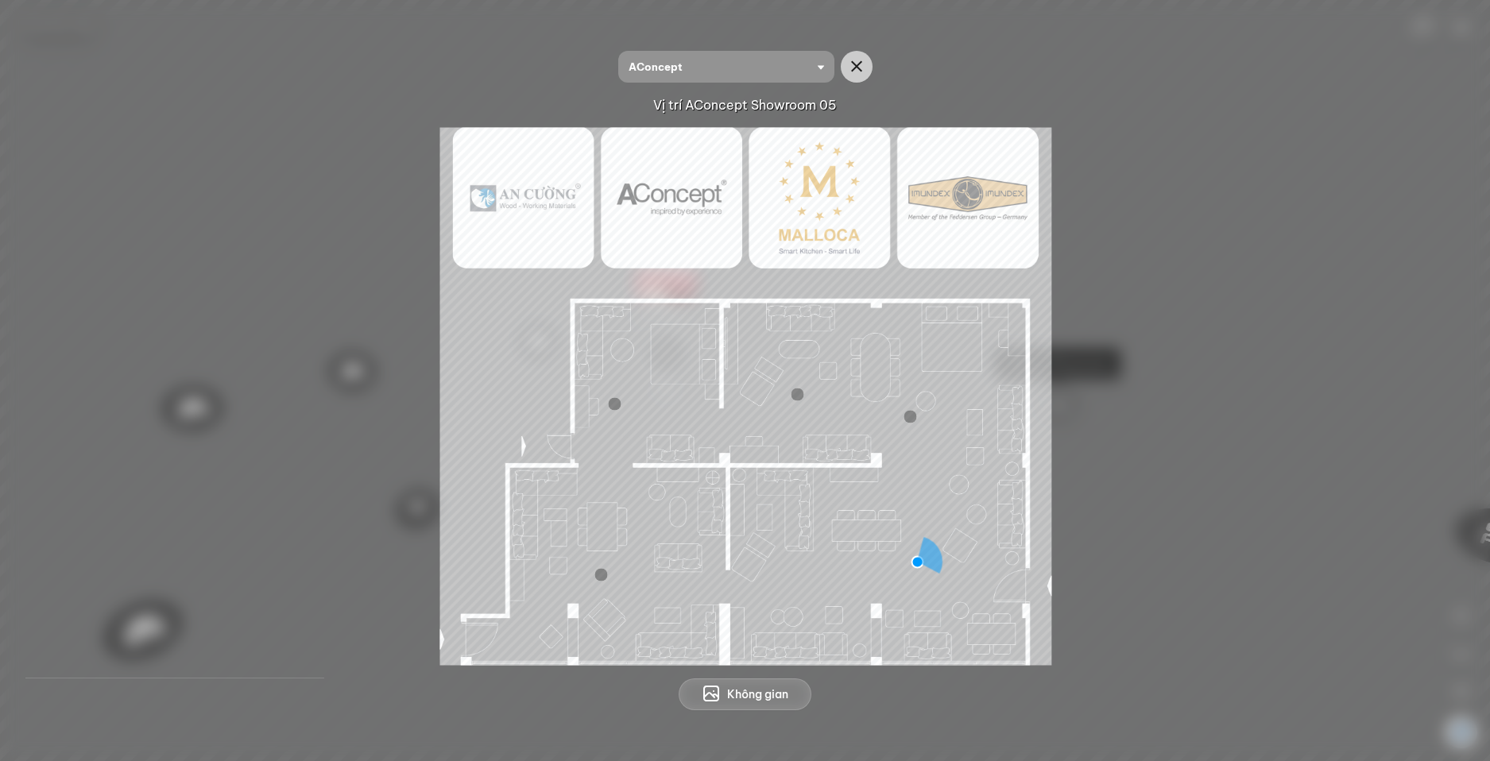
click at [794, 235] on img at bounding box center [745, 396] width 612 height 538
click at [644, 201] on img at bounding box center [745, 396] width 612 height 538
click at [853, 66] on icon "button" at bounding box center [856, 66] width 19 height 19
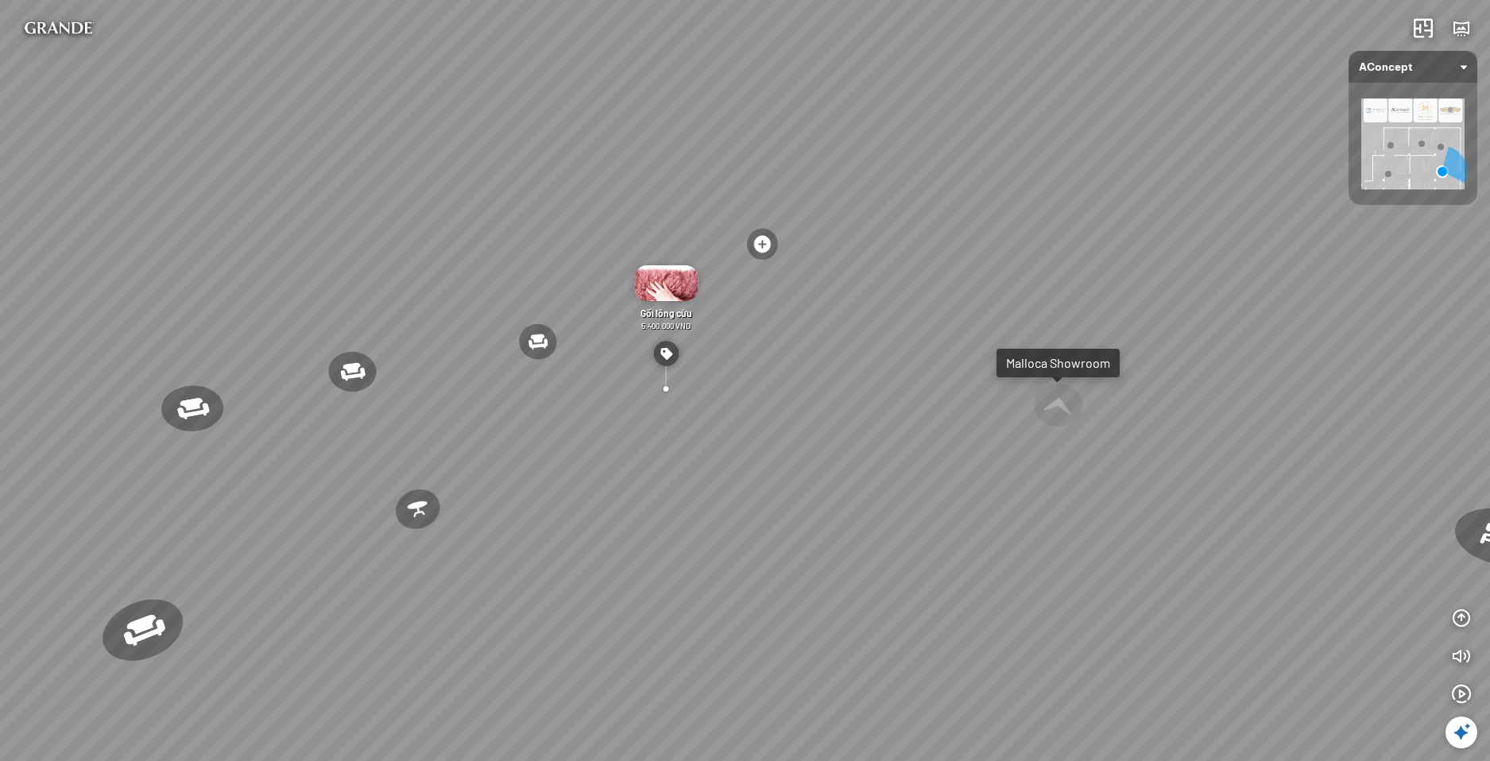
click at [1435, 62] on span "AConcept" at bounding box center [1413, 67] width 108 height 32
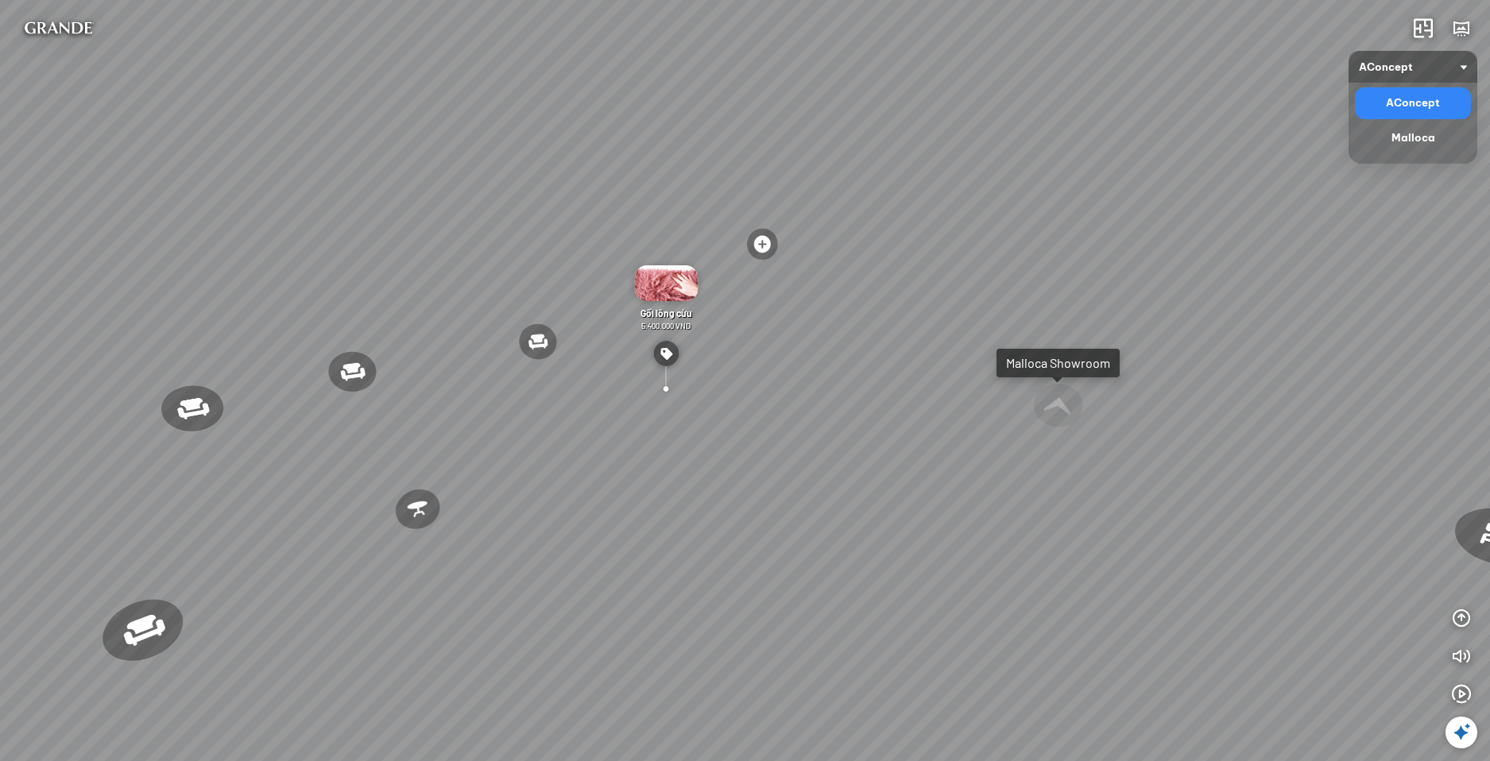
click at [1434, 62] on span "AConcept" at bounding box center [1413, 67] width 108 height 32
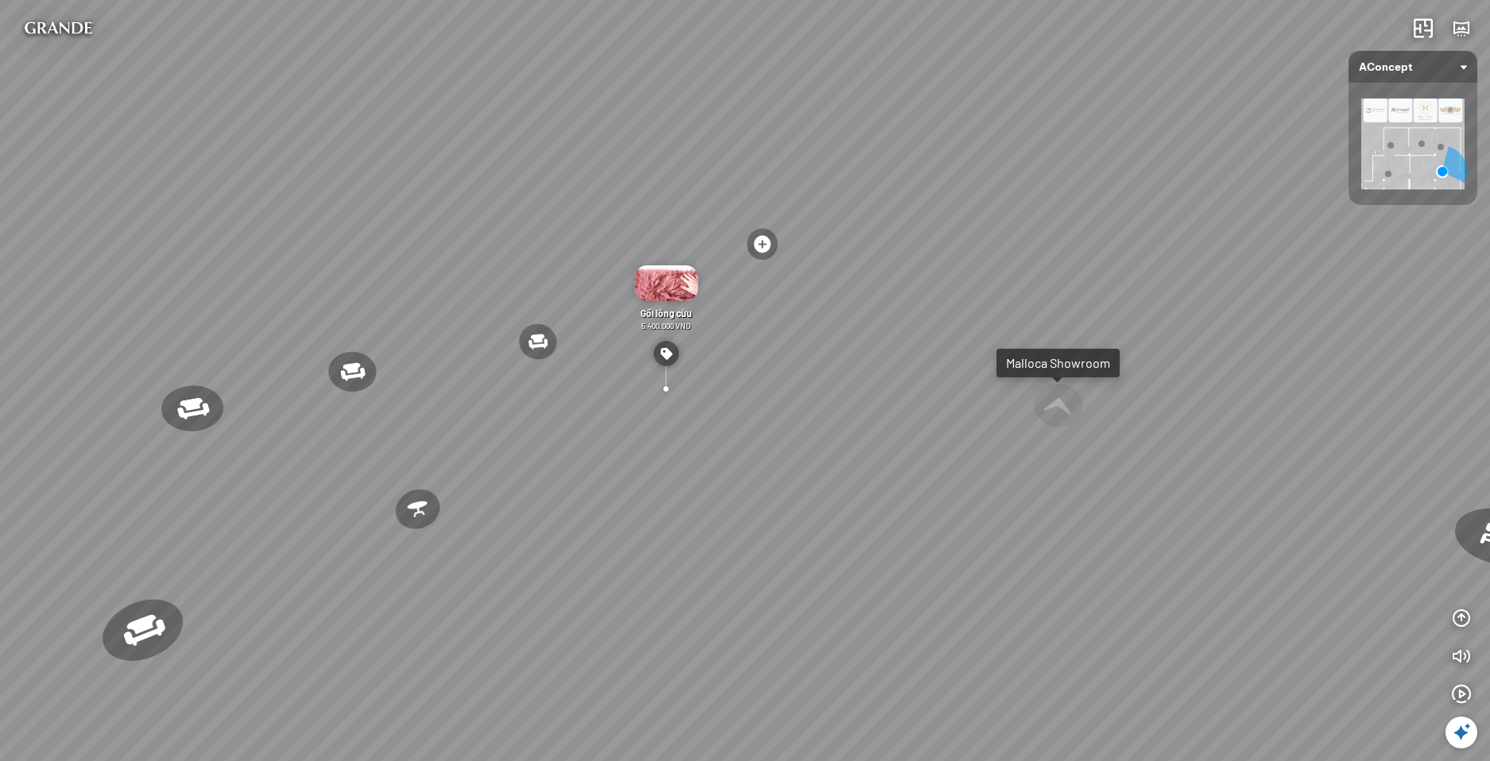
click at [1402, 152] on img at bounding box center [1412, 144] width 103 height 91
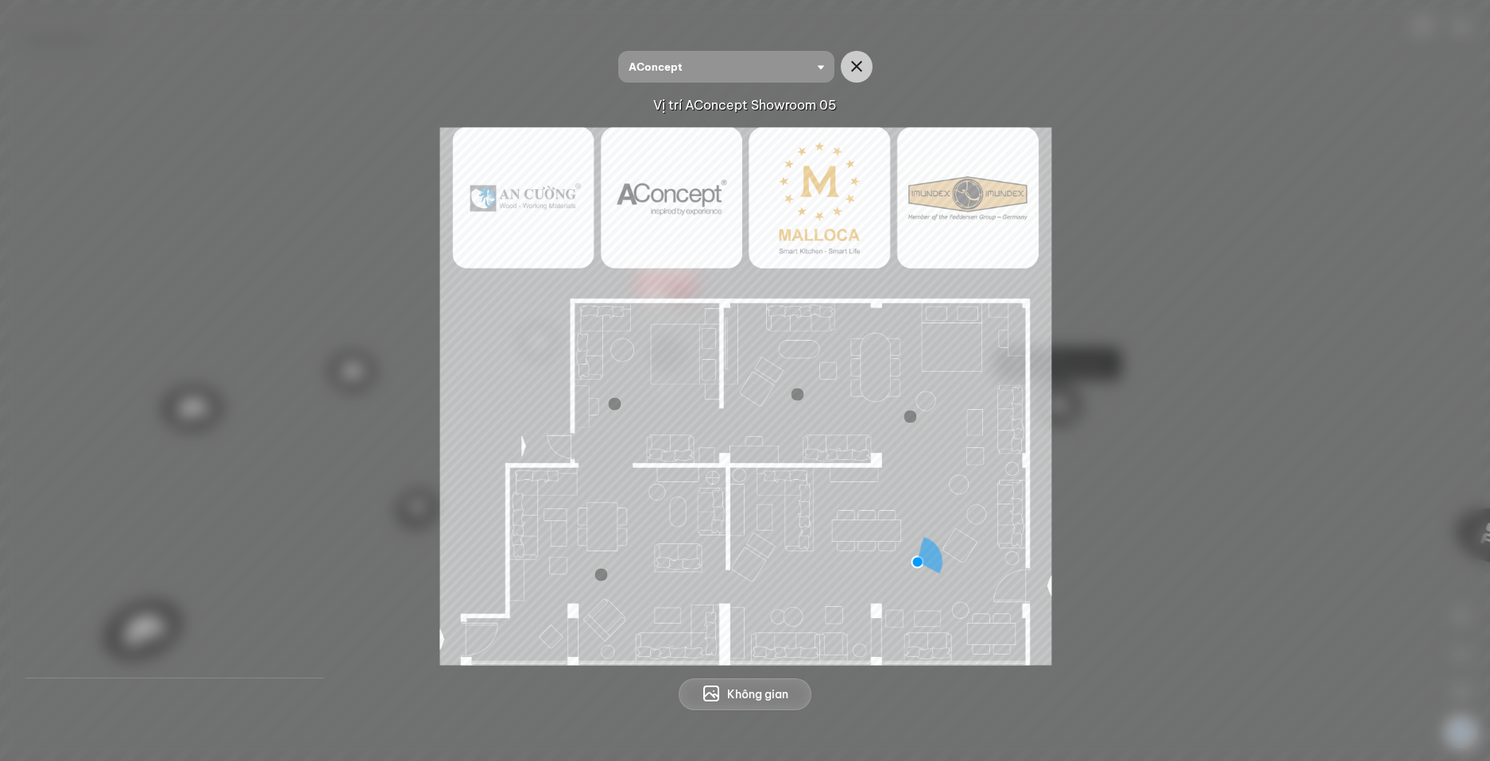
click at [734, 687] on span "Không gian" at bounding box center [757, 695] width 61 height 16
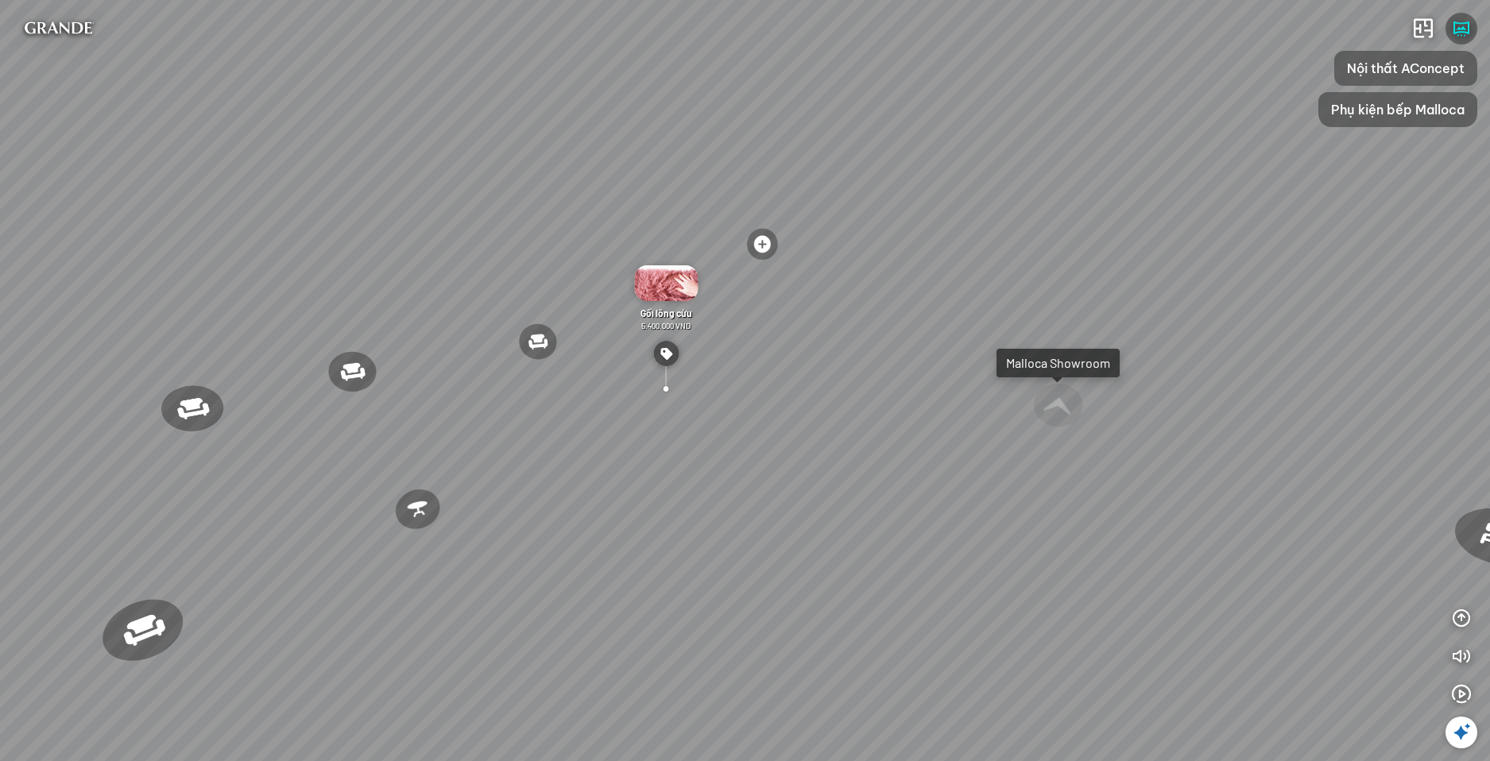
click at [660, 284] on img at bounding box center [666, 283] width 64 height 36
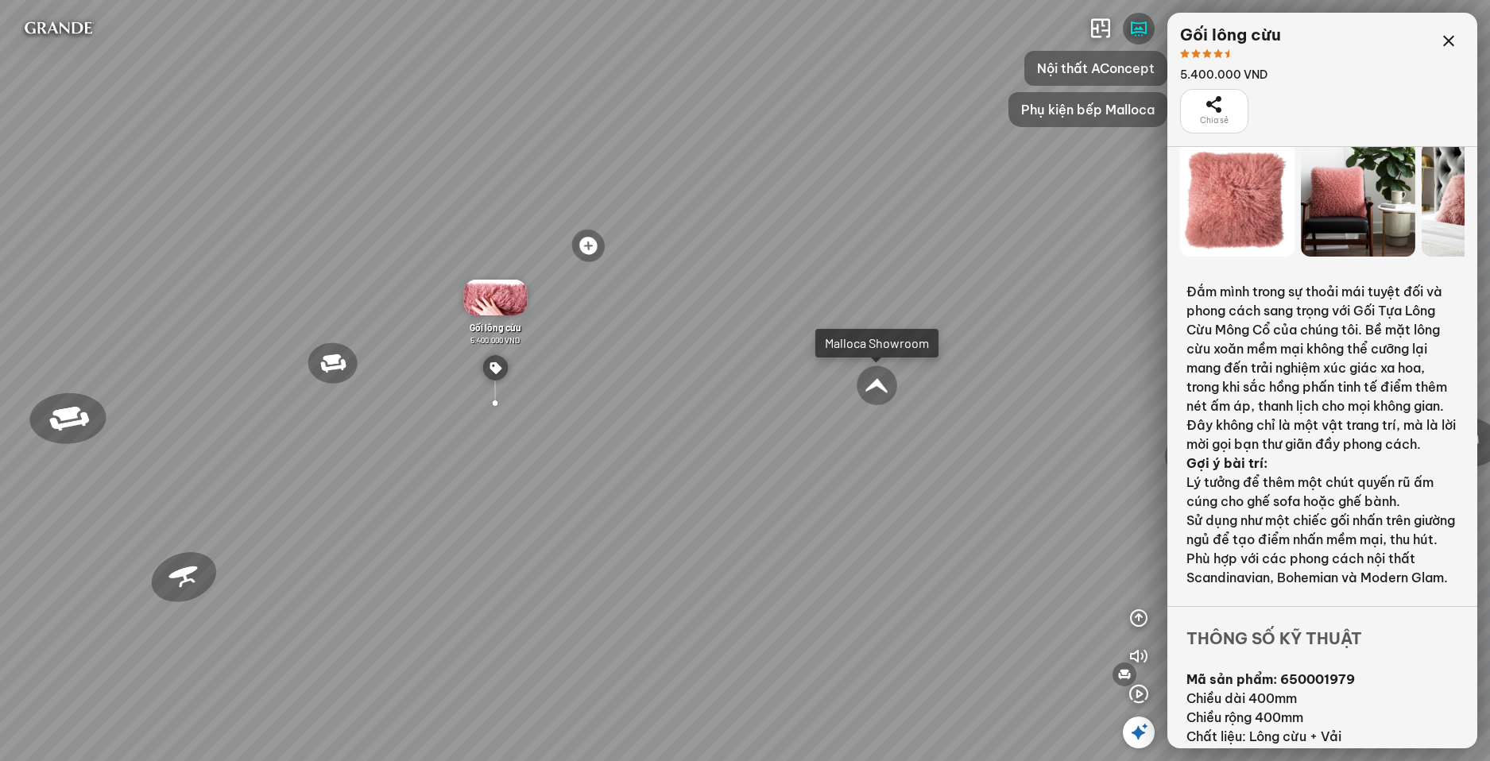
scroll to position [66, 0]
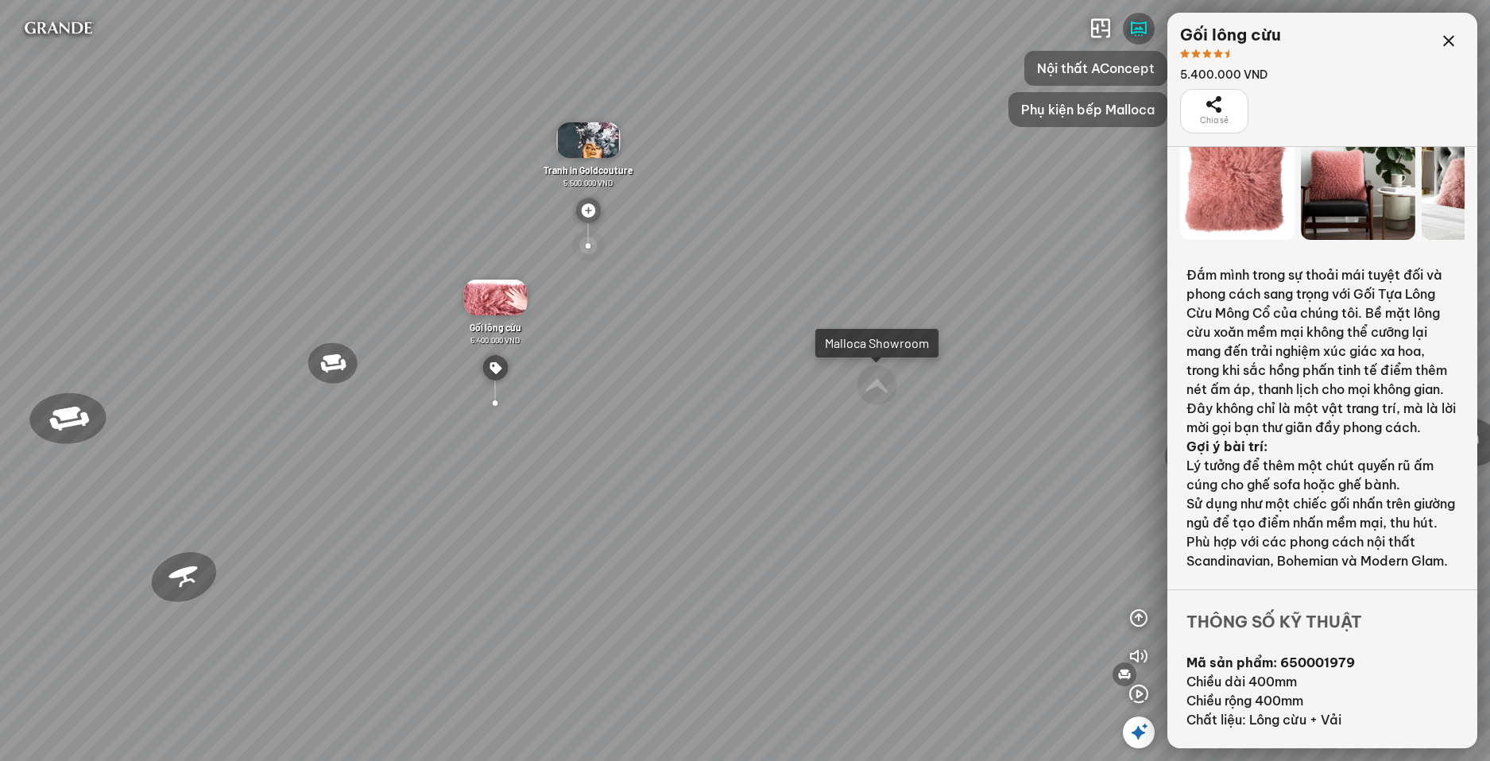
click at [585, 249] on div at bounding box center [588, 246] width 38 height 36
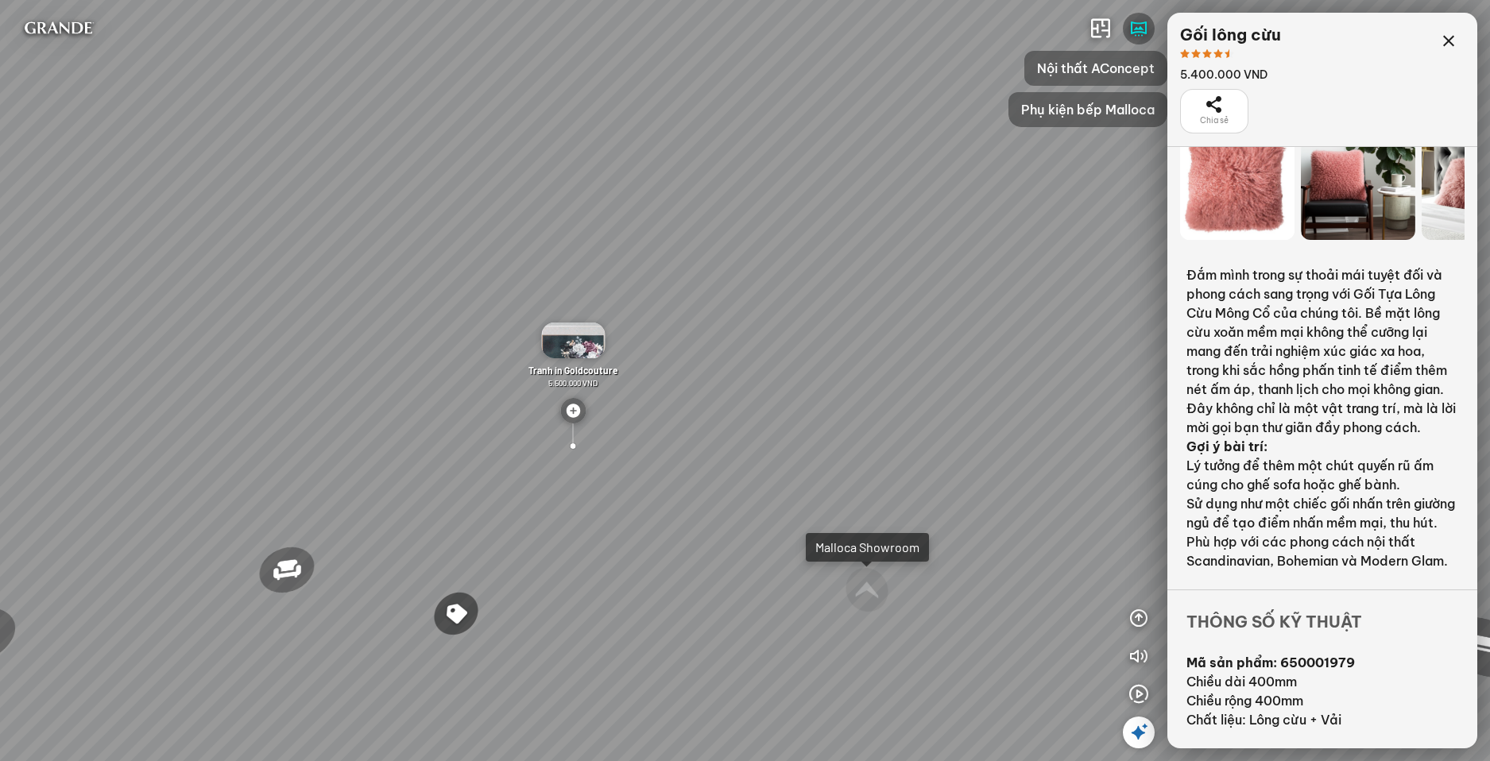
click at [559, 340] on img at bounding box center [573, 341] width 64 height 36
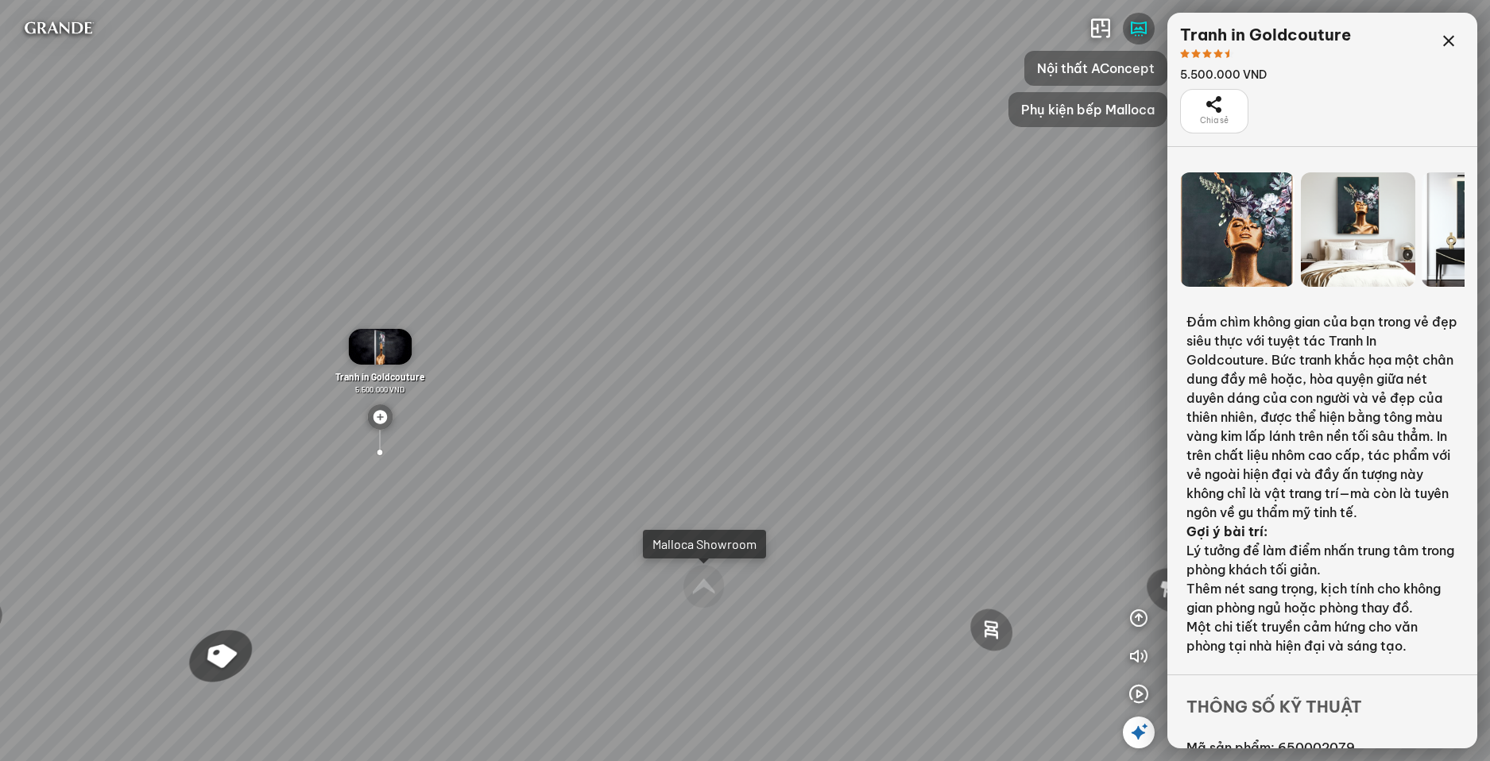
click at [1383, 228] on div at bounding box center [1358, 229] width 114 height 114
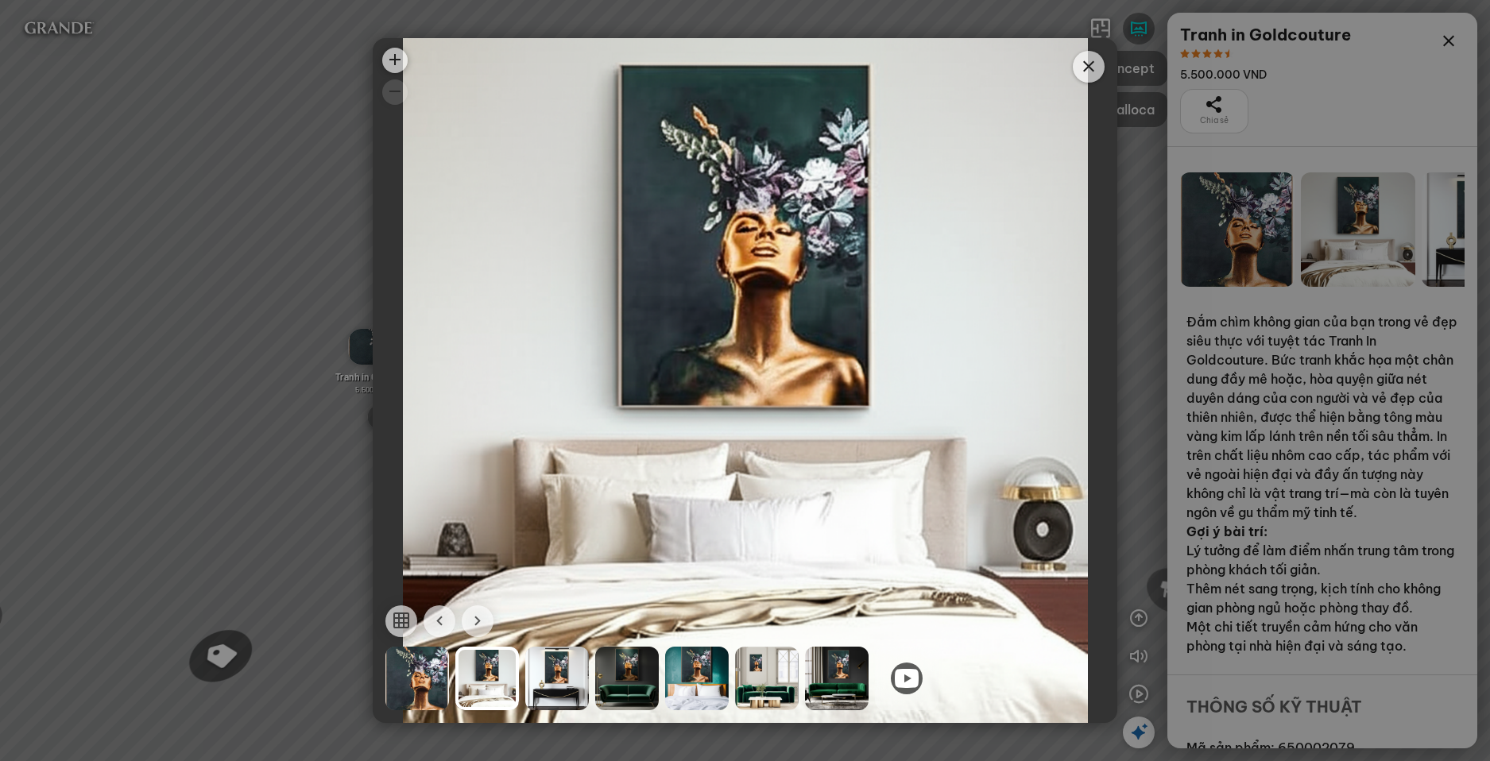
click at [546, 662] on div at bounding box center [557, 679] width 64 height 64
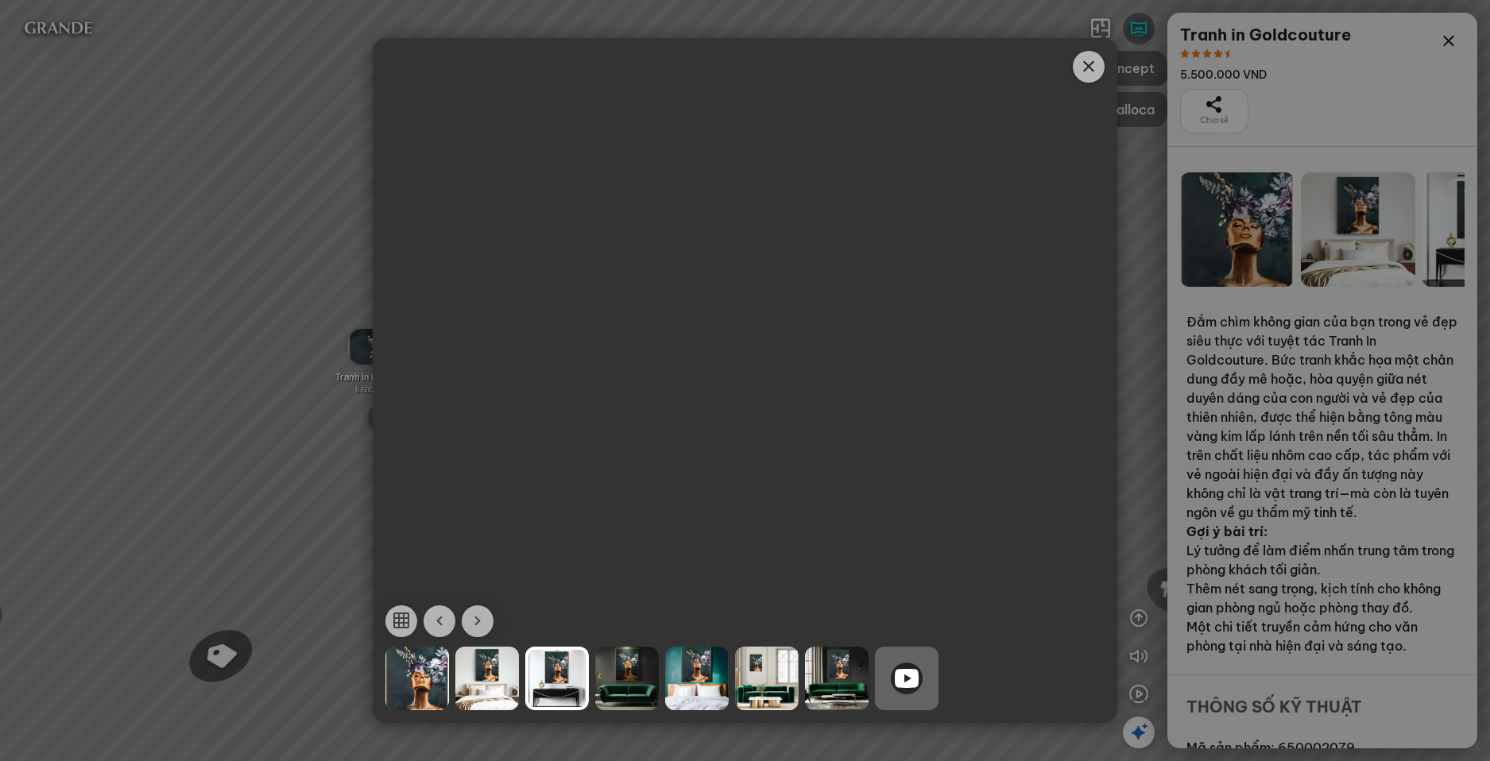
click at [918, 690] on div at bounding box center [907, 679] width 32 height 32
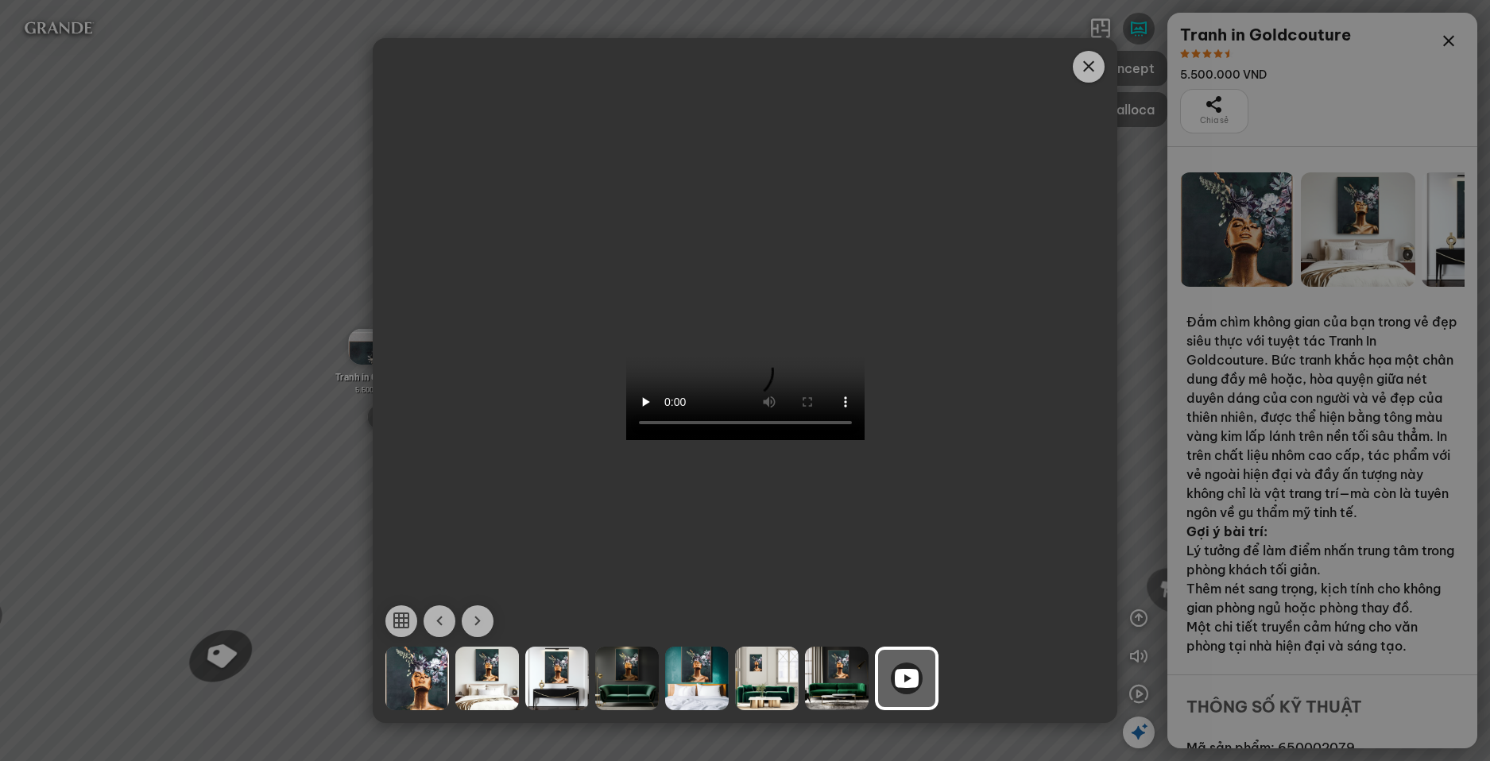
click at [1077, 72] on span "Close" at bounding box center [1089, 67] width 32 height 32
